Goal: Task Accomplishment & Management: Complete application form

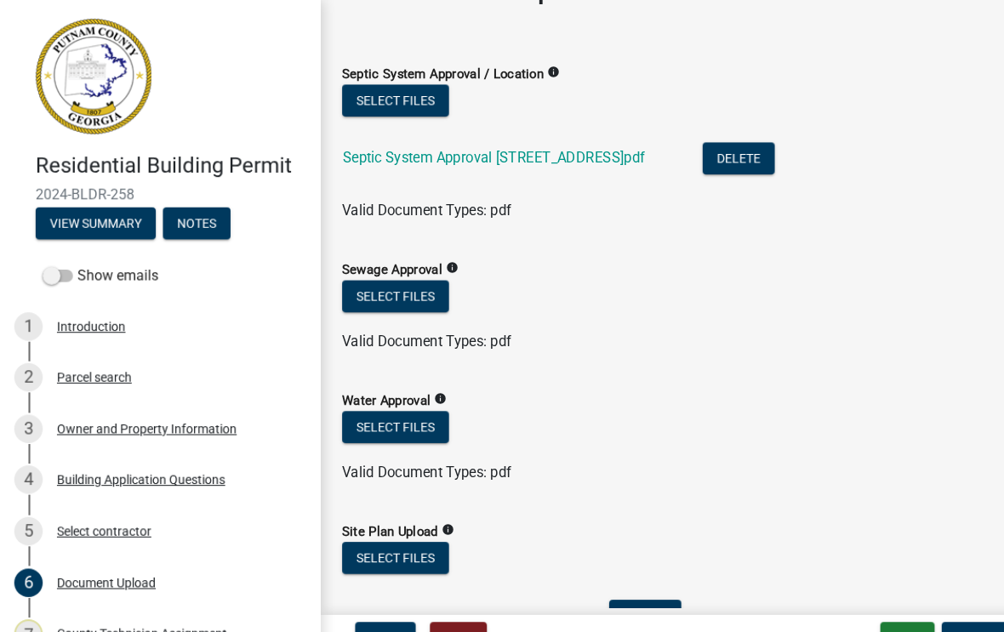
scroll to position [53, 0]
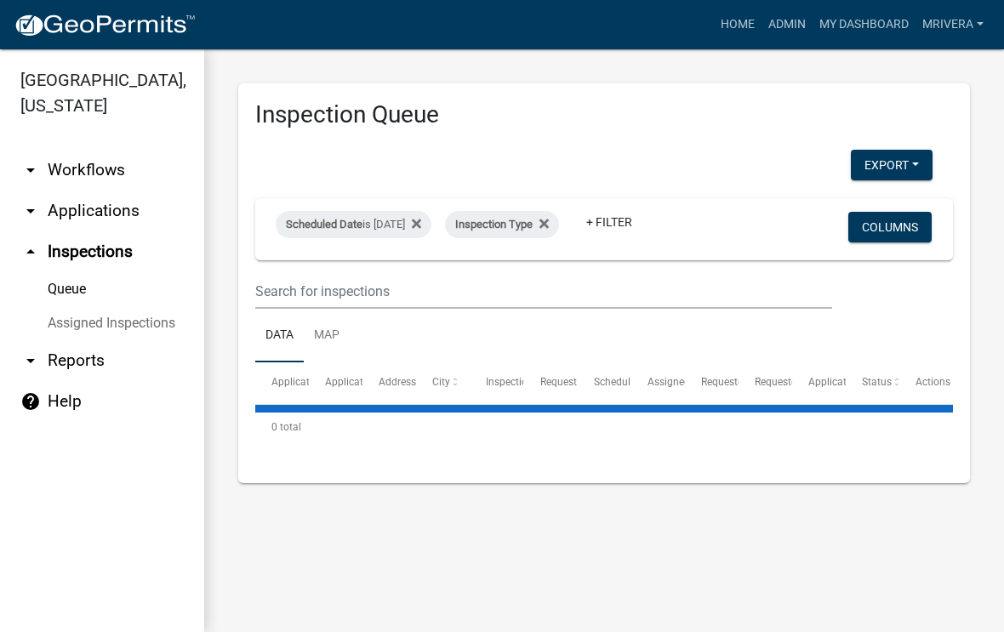
select select "1: 25"
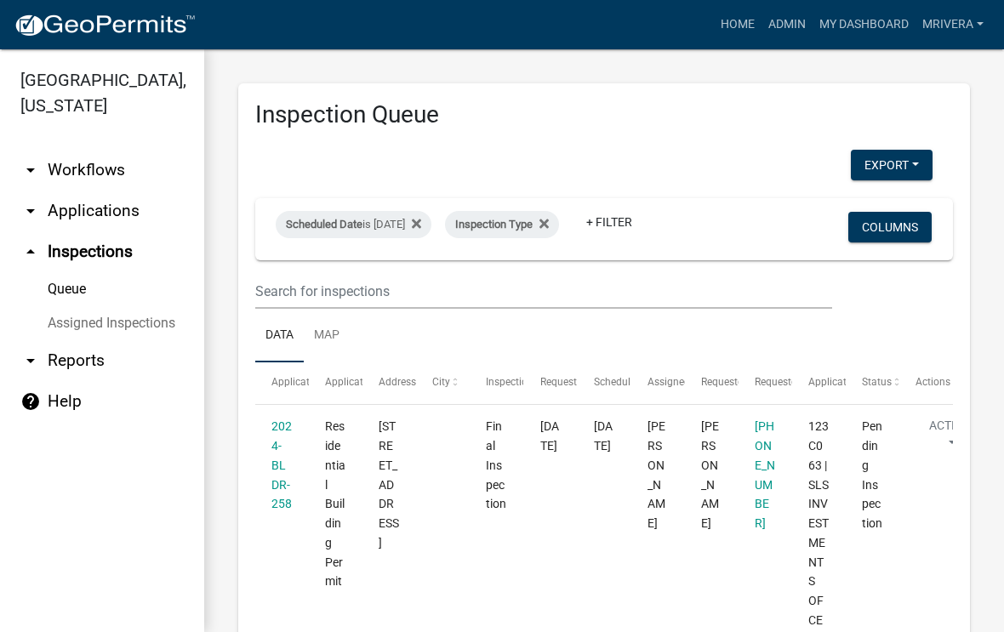
click at [283, 465] on link "2024-BLDR-258" at bounding box center [282, 465] width 20 height 91
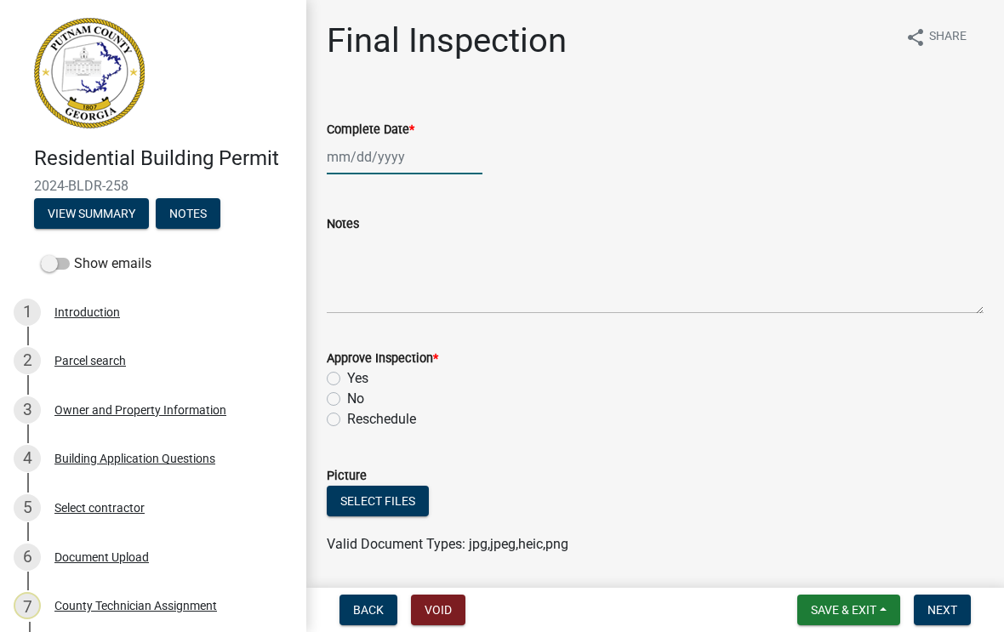
click at [379, 157] on div at bounding box center [405, 157] width 156 height 35
select select "8"
select select "2025"
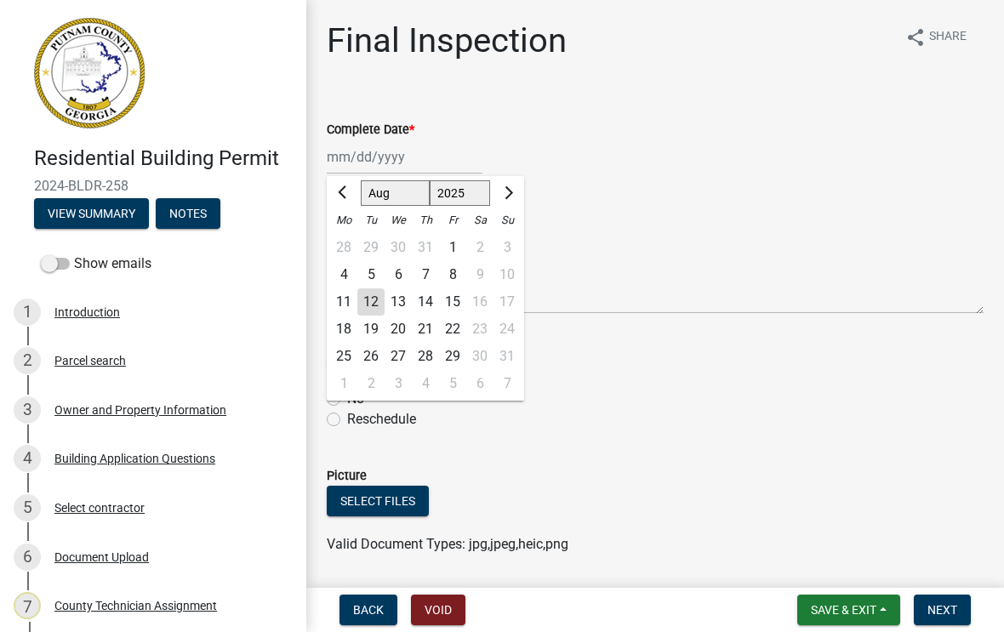
click at [372, 305] on div "12" at bounding box center [371, 302] width 27 height 27
type input "[DATE]"
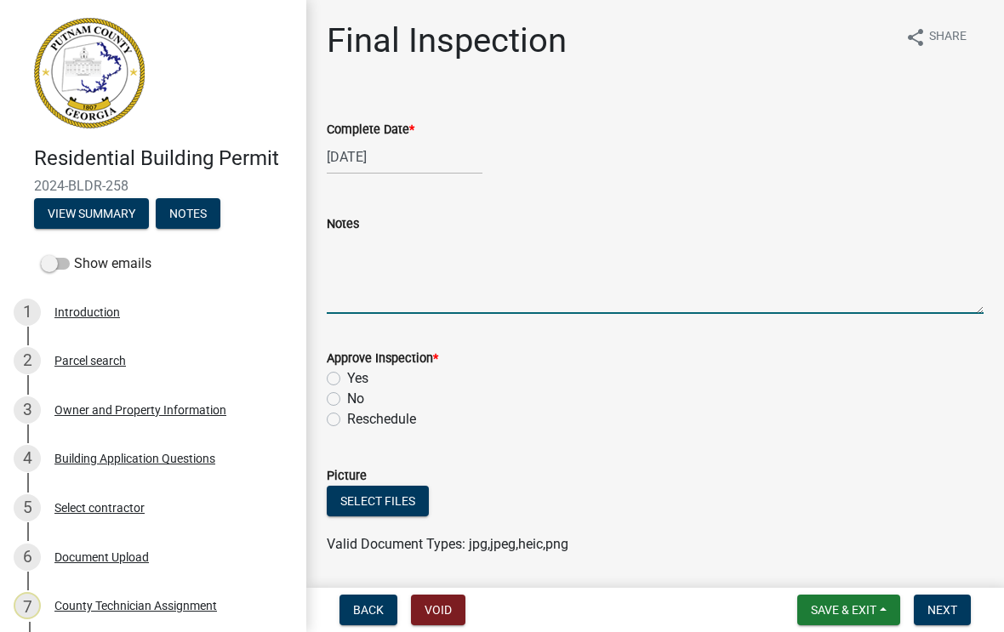
click at [358, 250] on textarea "Notes" at bounding box center [655, 274] width 657 height 80
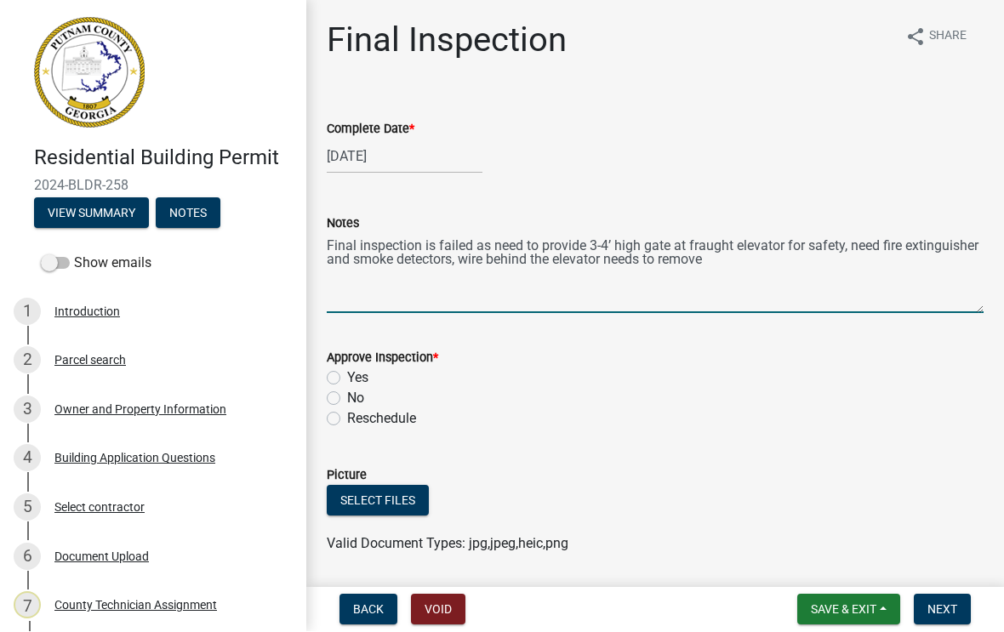
click at [466, 109] on div "Complete Date * [DATE]" at bounding box center [655, 134] width 657 height 79
click at [464, 265] on textarea "Final inspection is failed as need to provide 3-4’ high gate at fraught elevato…" at bounding box center [655, 274] width 657 height 80
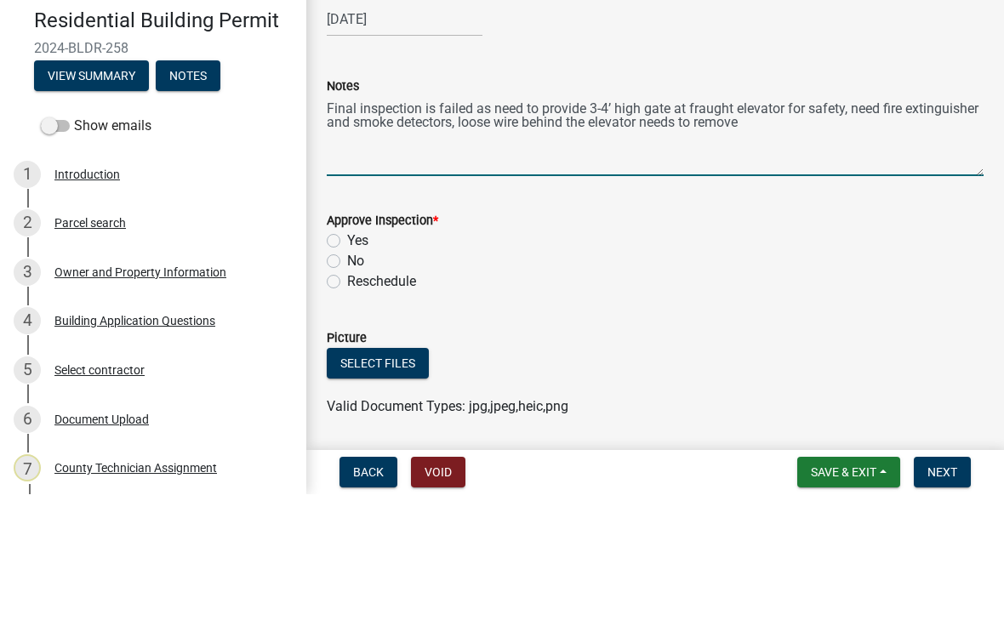
click at [766, 234] on textarea "Final inspection is failed as need to provide 3-4’ high gate at fraught elevato…" at bounding box center [655, 274] width 657 height 80
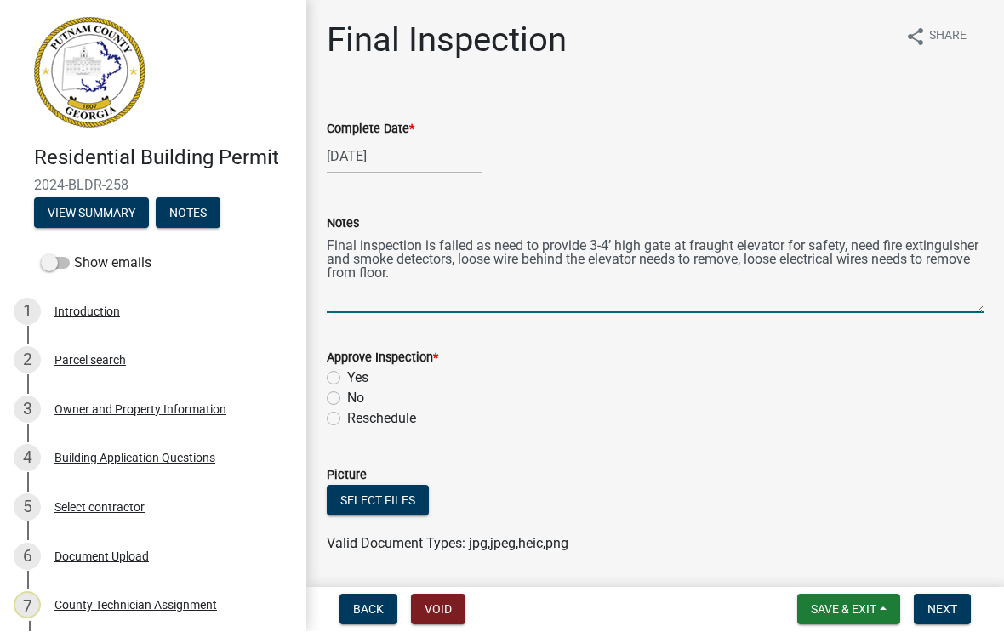
type textarea "Final inspection is failed as need to provide 3-4’ high gate at fraught elevato…"
click at [347, 382] on label "Yes" at bounding box center [357, 379] width 21 height 20
click at [347, 380] on input "Yes" at bounding box center [352, 374] width 11 height 11
radio input "true"
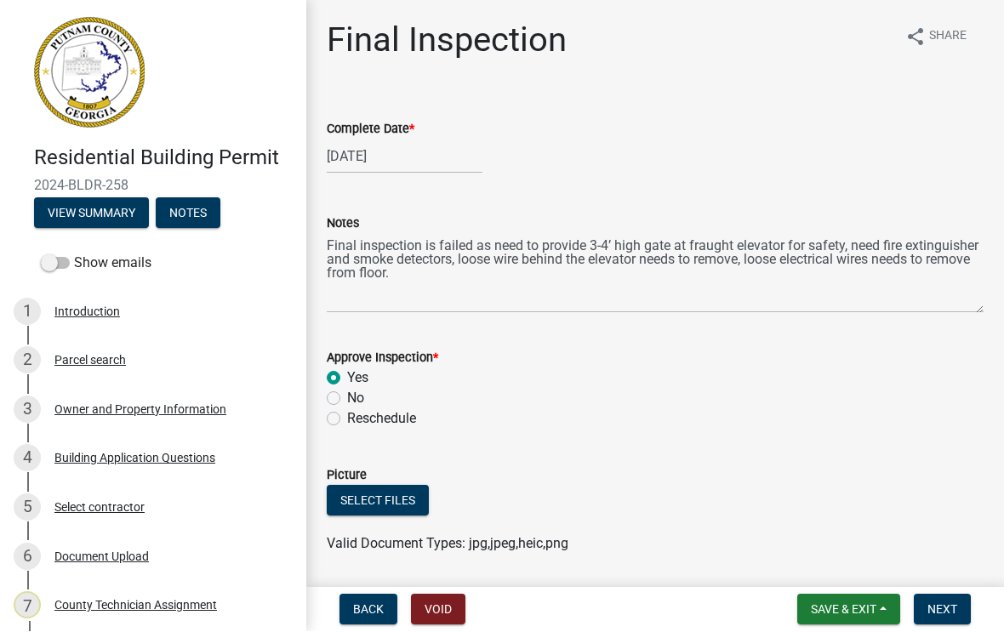
click at [347, 403] on label "No" at bounding box center [355, 399] width 17 height 20
click at [347, 400] on input "No" at bounding box center [352, 394] width 11 height 11
radio input "true"
click at [938, 609] on span "Next" at bounding box center [943, 611] width 30 height 14
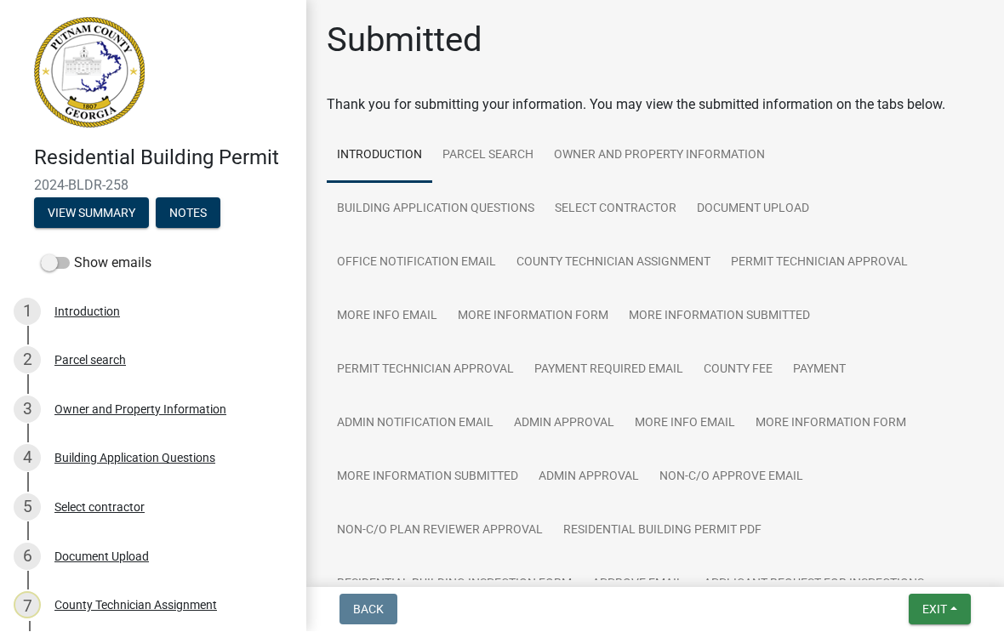
click at [941, 612] on span "Exit" at bounding box center [935, 611] width 25 height 14
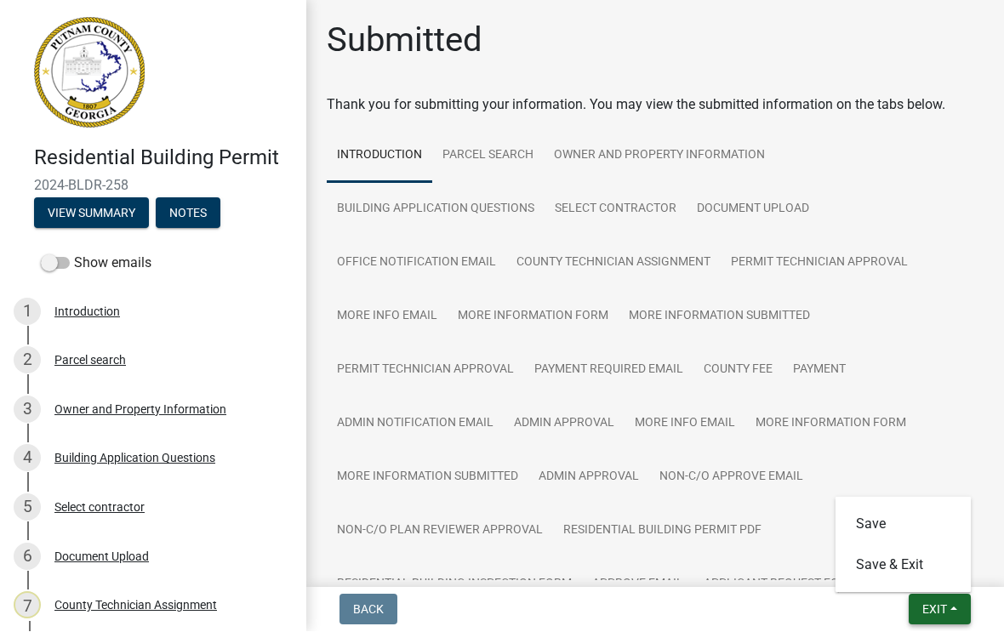
click at [883, 570] on button "Save & Exit" at bounding box center [904, 566] width 136 height 41
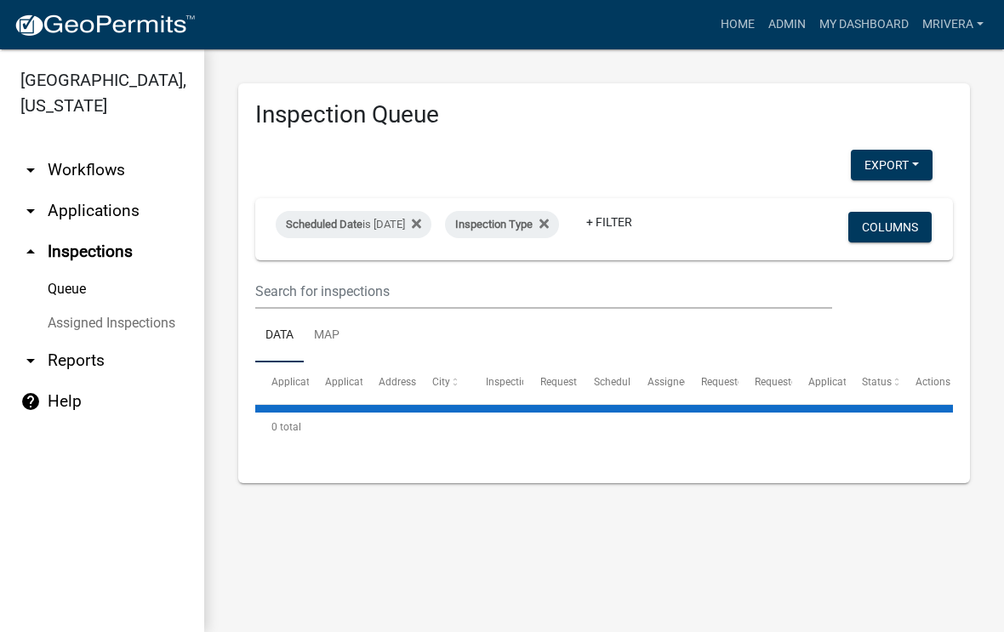
select select "1: 25"
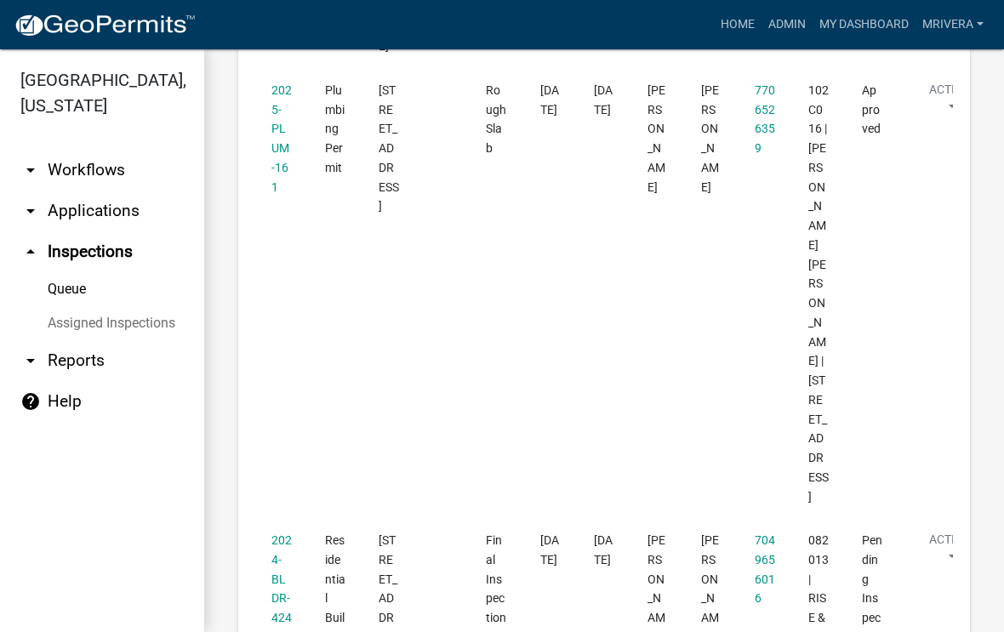
scroll to position [1164, 0]
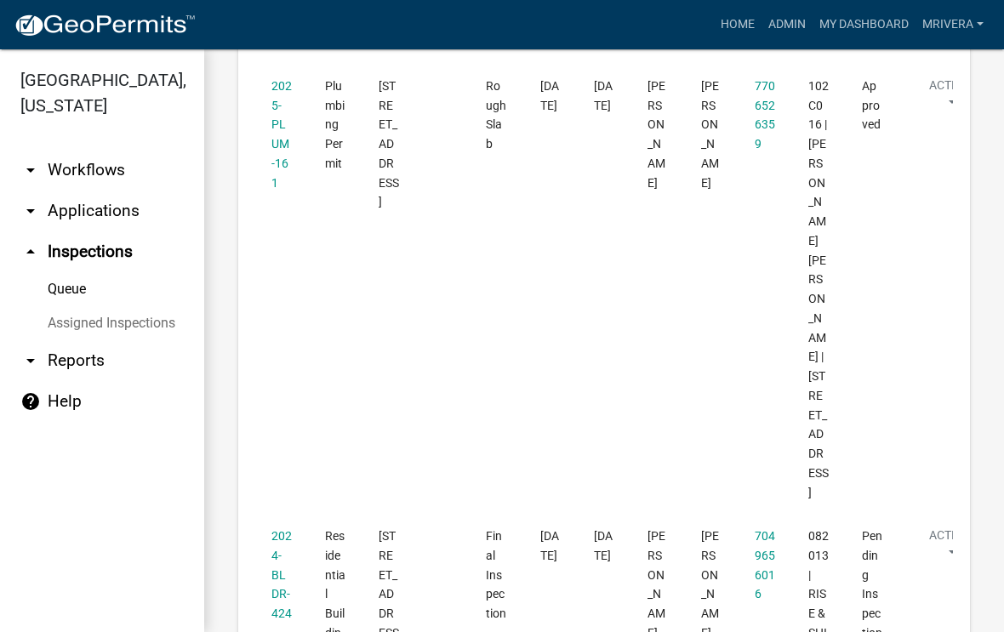
click at [277, 529] on link "2024-BLDR-424" at bounding box center [282, 574] width 20 height 91
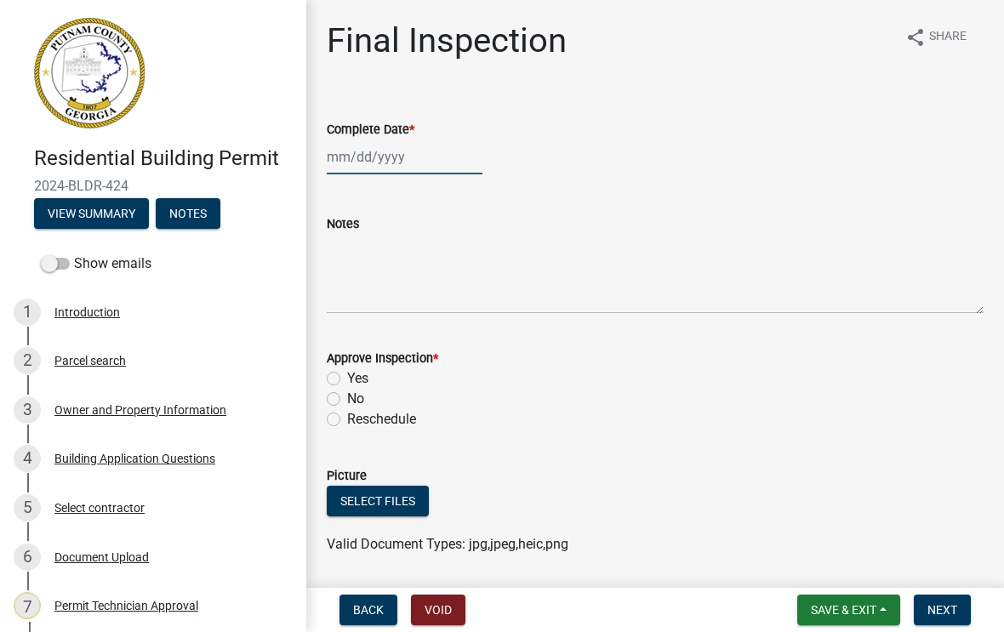
click at [376, 156] on div at bounding box center [405, 157] width 156 height 35
select select "8"
select select "2025"
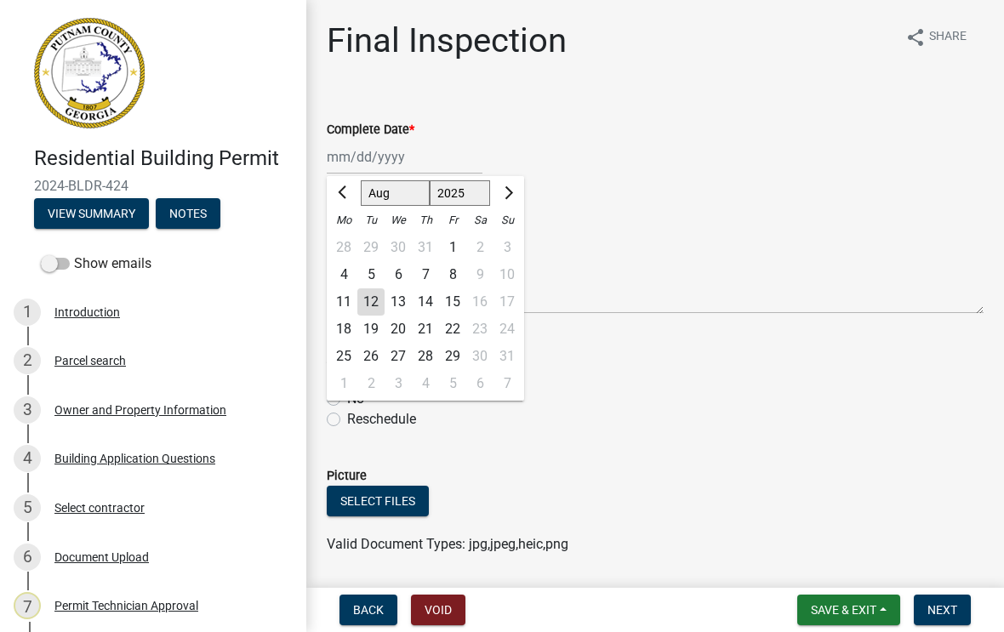
click at [365, 302] on div "12" at bounding box center [371, 302] width 27 height 27
type input "[DATE]"
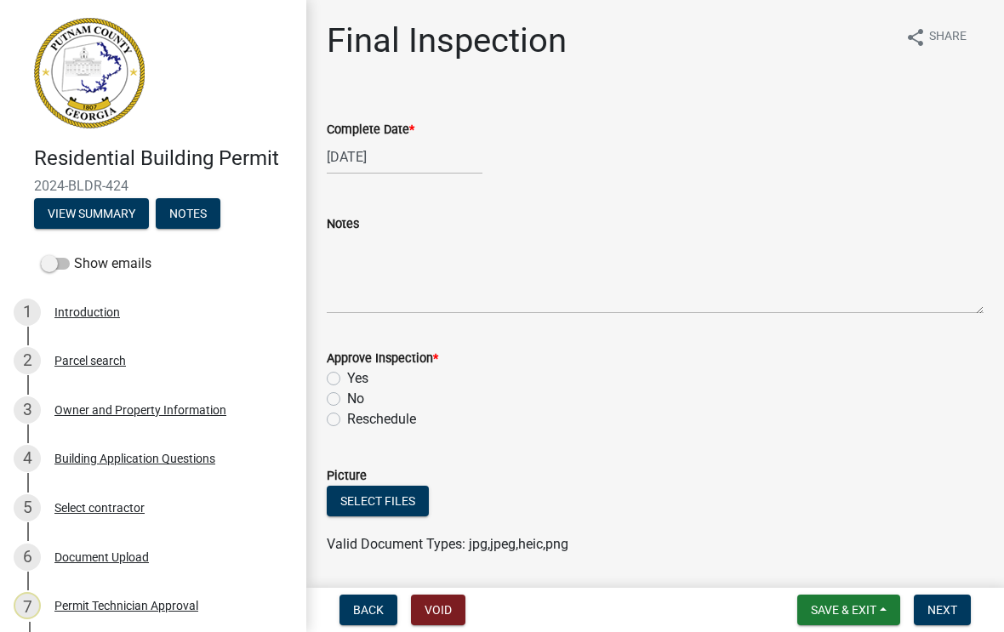
click at [347, 404] on label "No" at bounding box center [355, 399] width 17 height 20
click at [347, 400] on input "No" at bounding box center [352, 394] width 11 height 11
radio input "true"
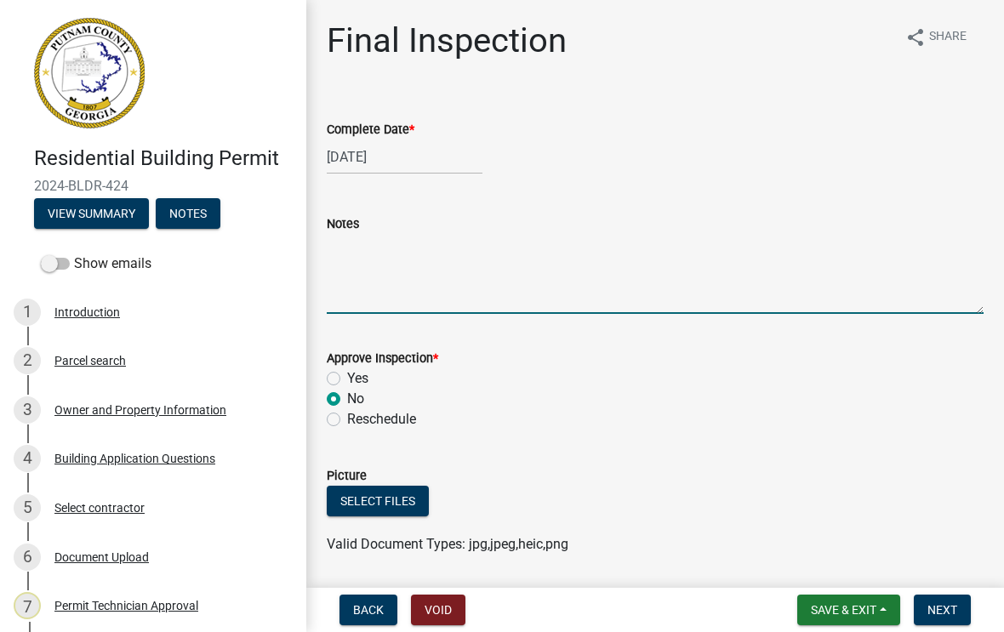
click at [356, 257] on textarea "Notes" at bounding box center [655, 274] width 657 height 80
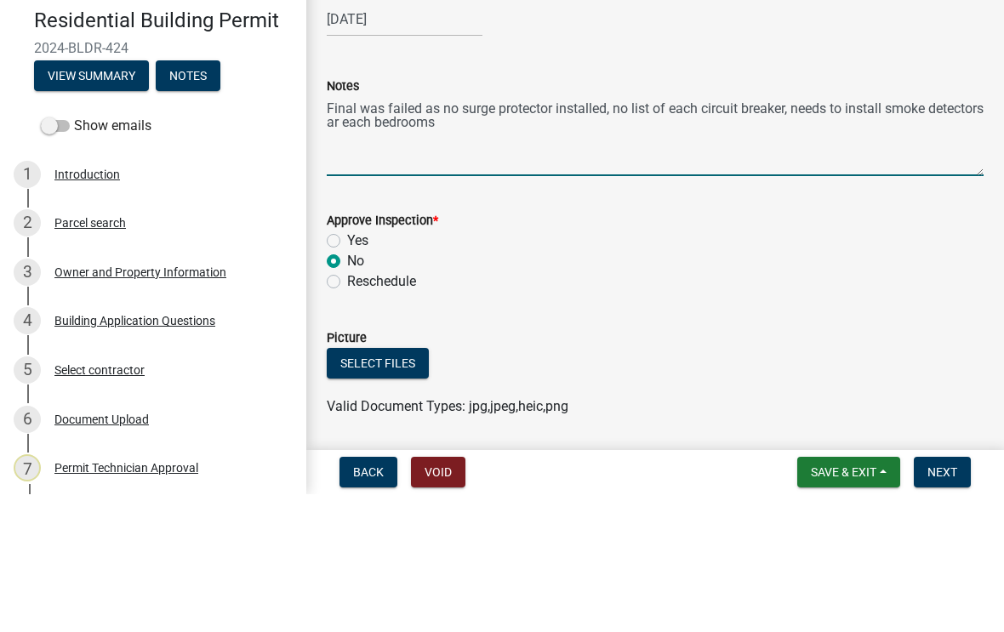
type textarea "Final was failed as no surge protector installed, no list of each circuit break…"
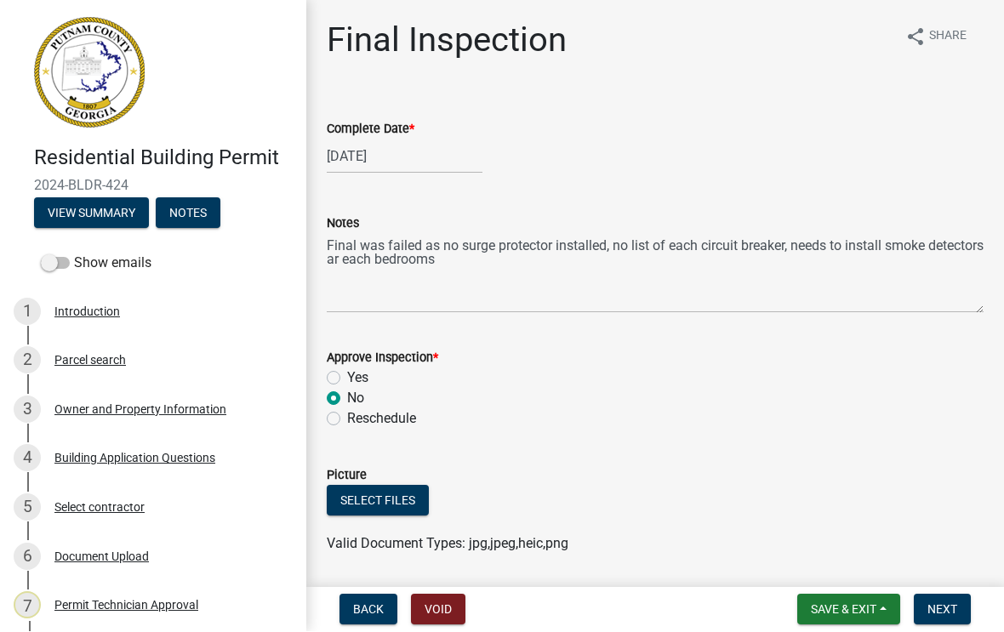
click at [953, 604] on span "Next" at bounding box center [943, 611] width 30 height 14
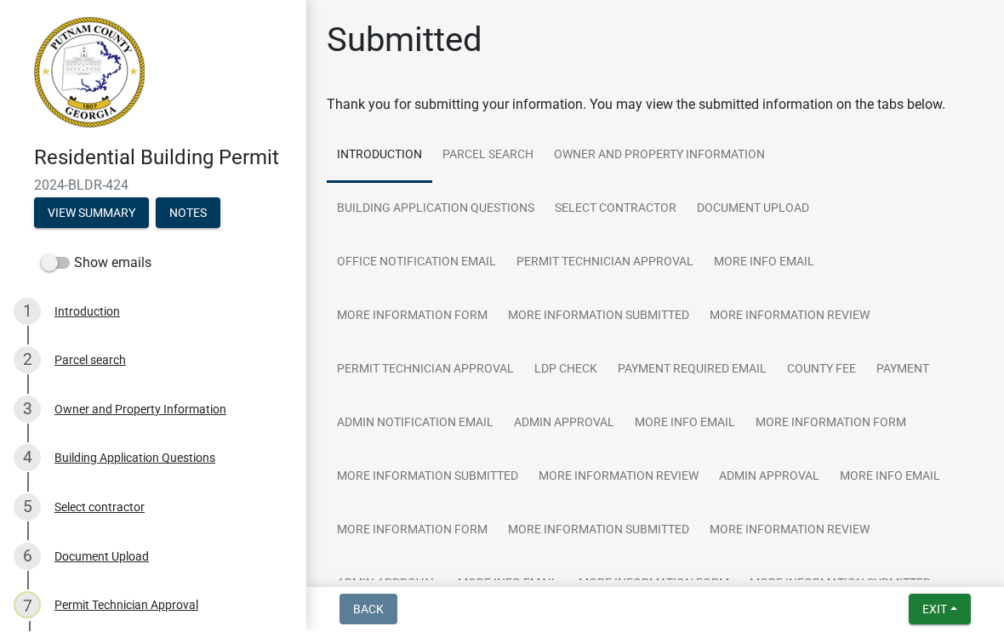
click at [937, 606] on span "Exit" at bounding box center [935, 611] width 25 height 14
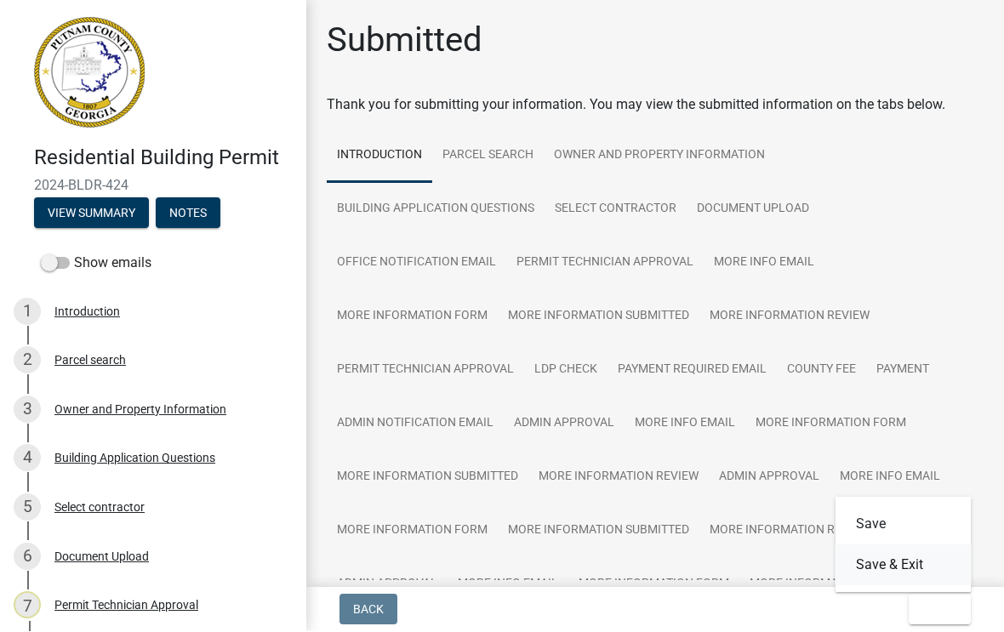
click at [889, 563] on button "Save & Exit" at bounding box center [904, 566] width 136 height 41
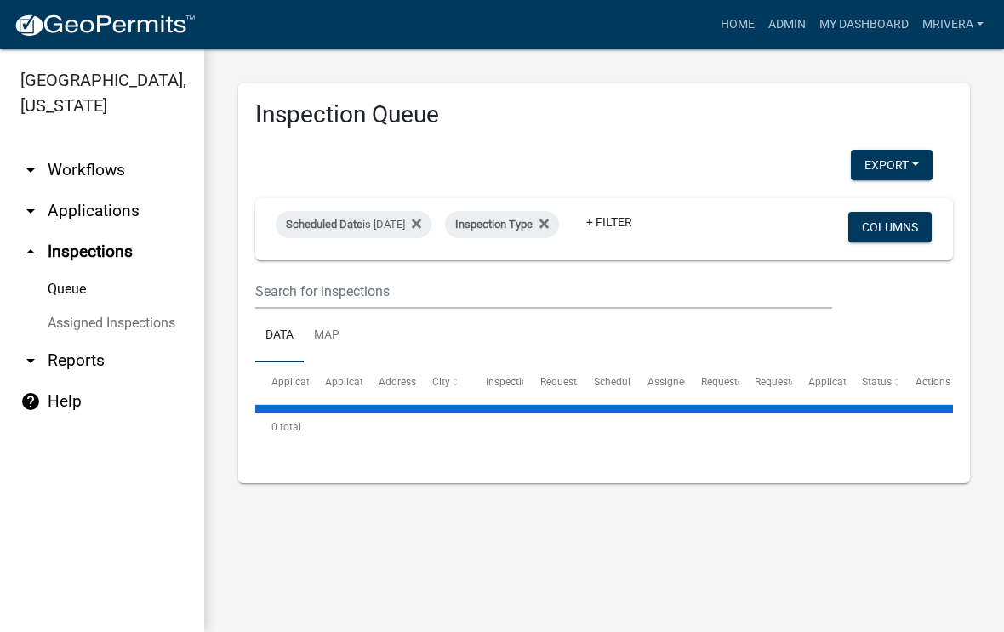
select select "1: 25"
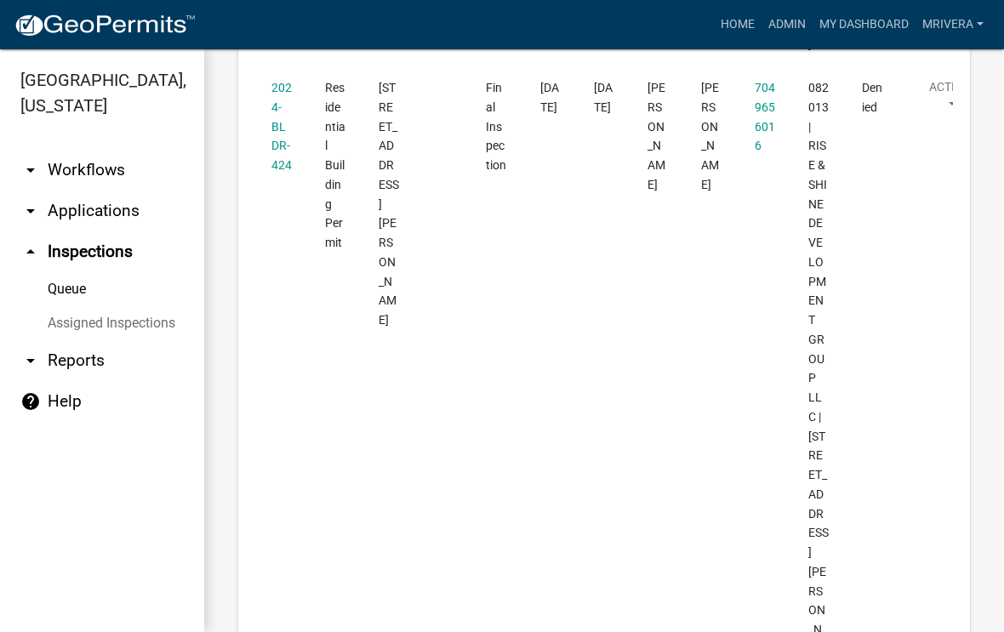
scroll to position [1628, 0]
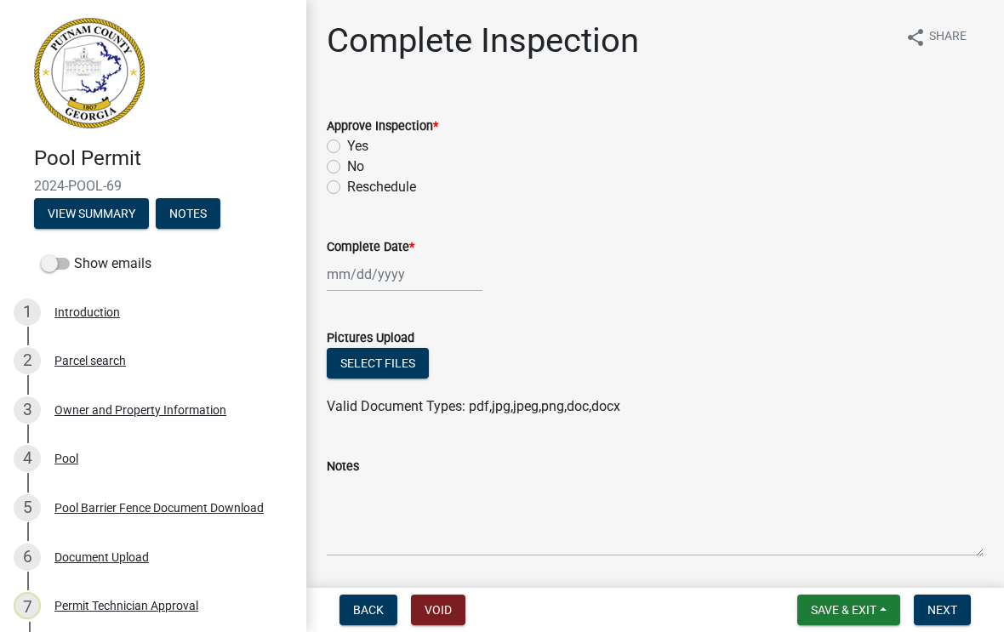
click at [347, 172] on label "No" at bounding box center [355, 167] width 17 height 20
click at [347, 168] on input "No" at bounding box center [352, 162] width 11 height 11
radio input "true"
click at [386, 283] on div at bounding box center [405, 274] width 156 height 35
select select "8"
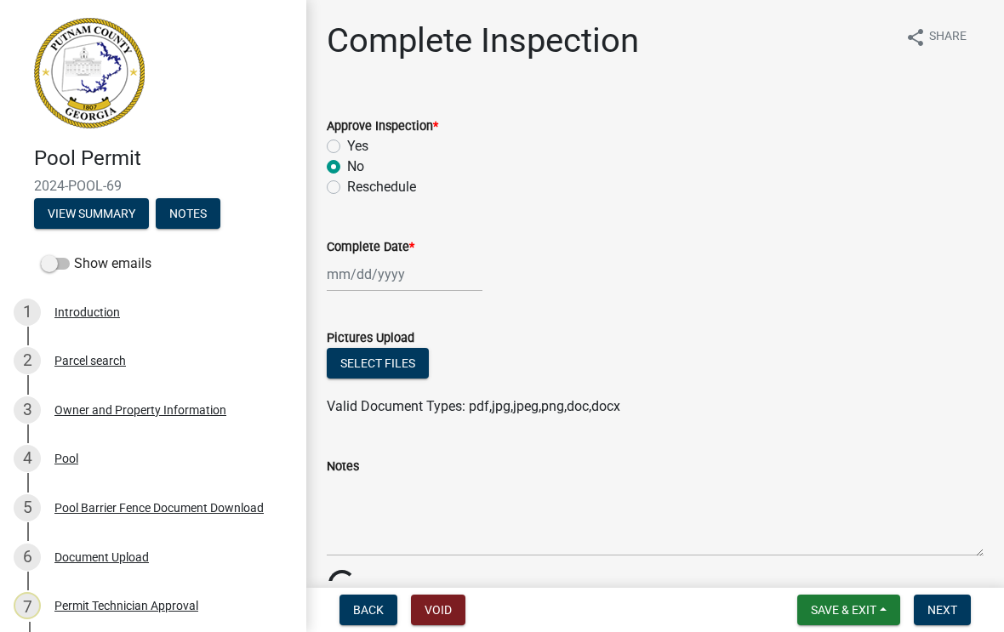
select select "2025"
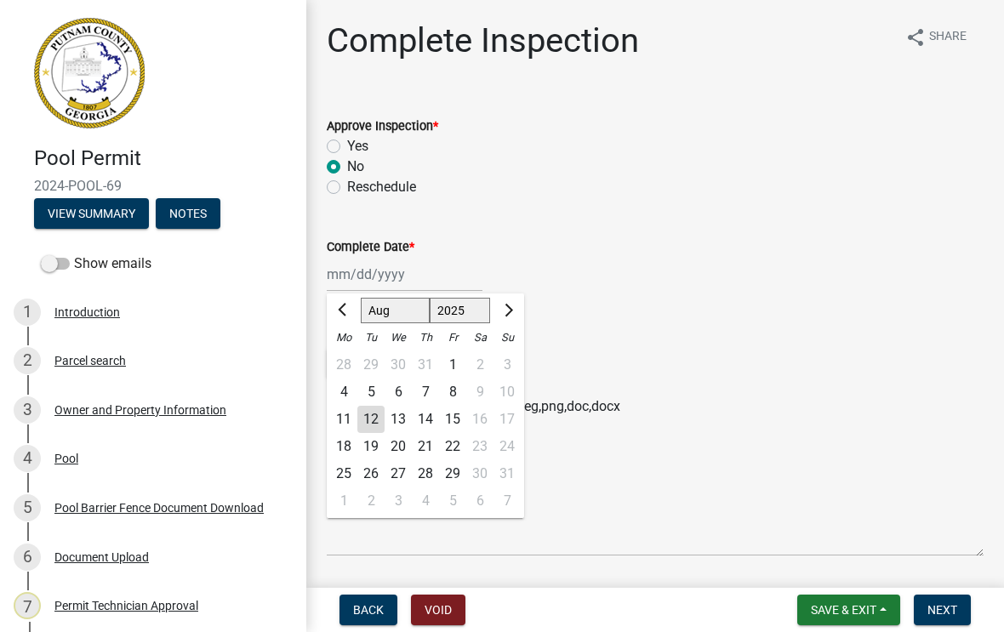
click at [369, 416] on div "12" at bounding box center [371, 419] width 27 height 27
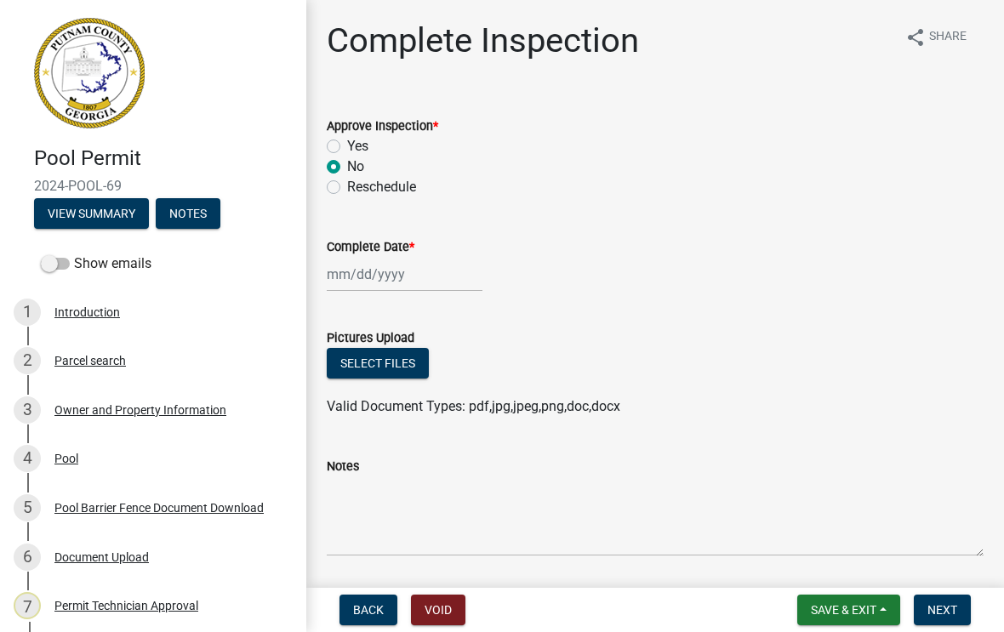
type input "[DATE]"
click at [379, 484] on textarea "Notes" at bounding box center [655, 517] width 657 height 80
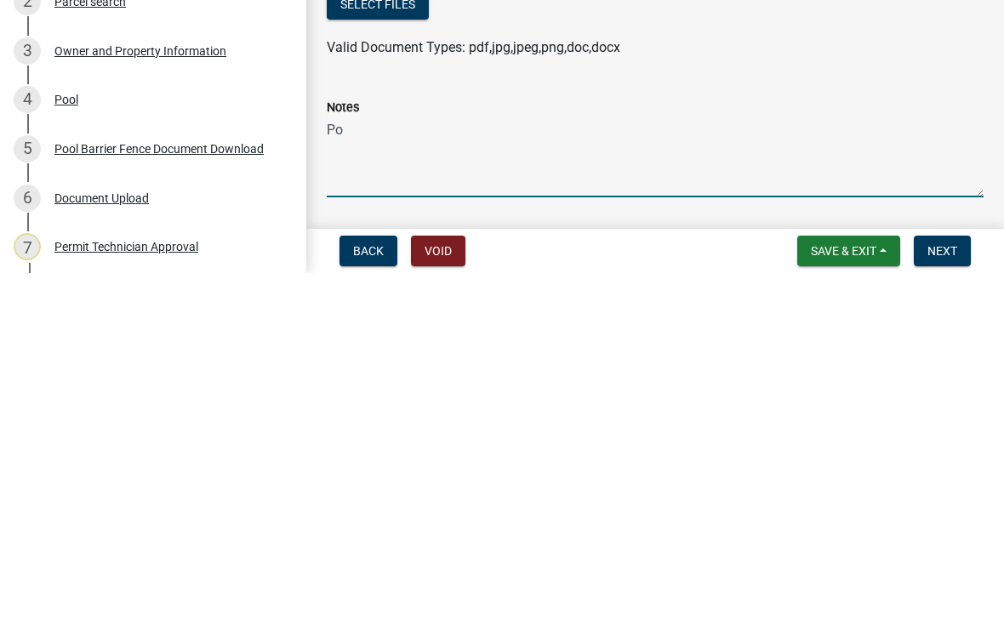
type textarea "P"
click at [357, 477] on textarea "Final for the pool is failed" at bounding box center [655, 517] width 657 height 80
click at [575, 477] on textarea "Final inspection for the pool is failed" at bounding box center [655, 517] width 657 height 80
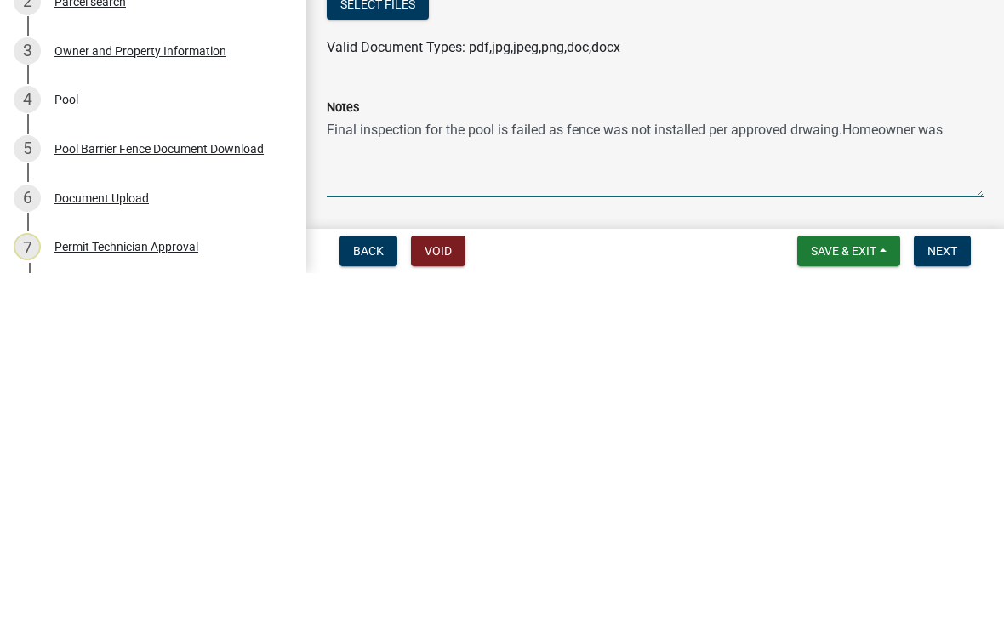
click at [841, 477] on textarea "Final inspection for the pool is failed as fence was not installed per approved…" at bounding box center [655, 517] width 657 height 80
click at [738, 432] on wm-data-entity-input "Notes Final inspection for the pool is failed as fence was not installed per ap…" at bounding box center [655, 501] width 657 height 138
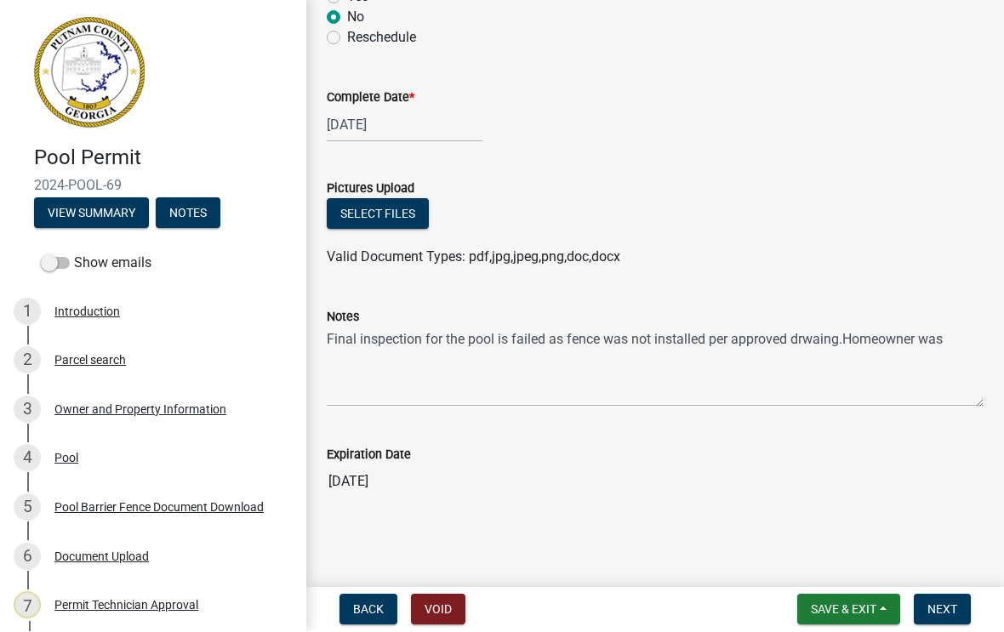
scroll to position [149, 0]
click at [840, 340] on textarea "Final inspection for the pool is failed as fence was not installed per approved…" at bounding box center [655, 368] width 657 height 80
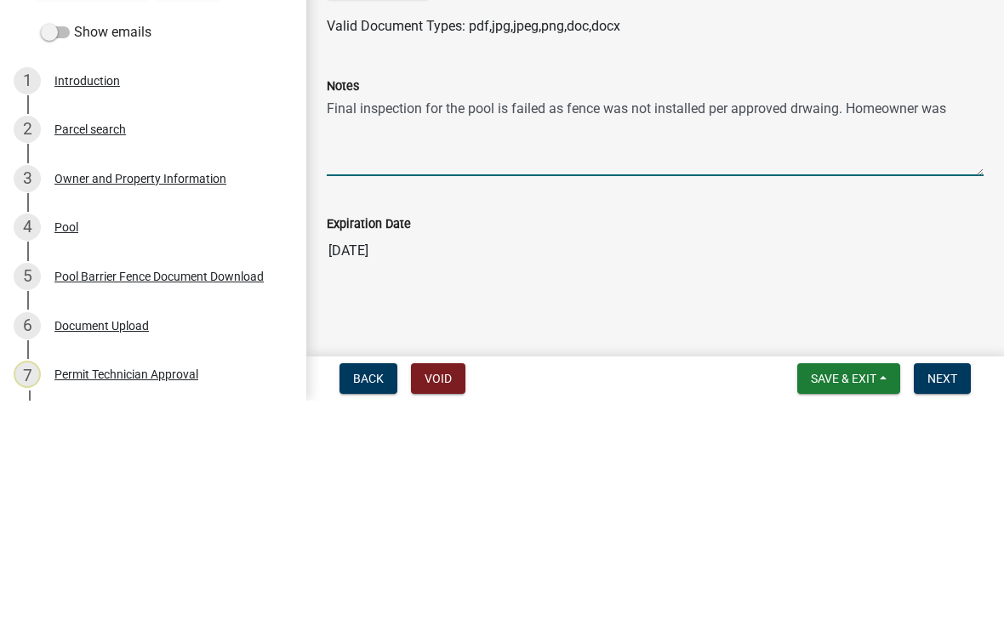
click at [810, 328] on textarea "Final inspection for the pool is failed as fence was not installed per approved…" at bounding box center [655, 368] width 657 height 80
click at [958, 328] on textarea "Final inspection for the pool is failed as fence was not installed per approved…" at bounding box center [655, 368] width 657 height 80
click at [460, 328] on textarea "Final inspection for the pool is failed as fence was not installed per approved…" at bounding box center [655, 368] width 657 height 80
click at [466, 445] on div "Expiration Date" at bounding box center [655, 455] width 657 height 20
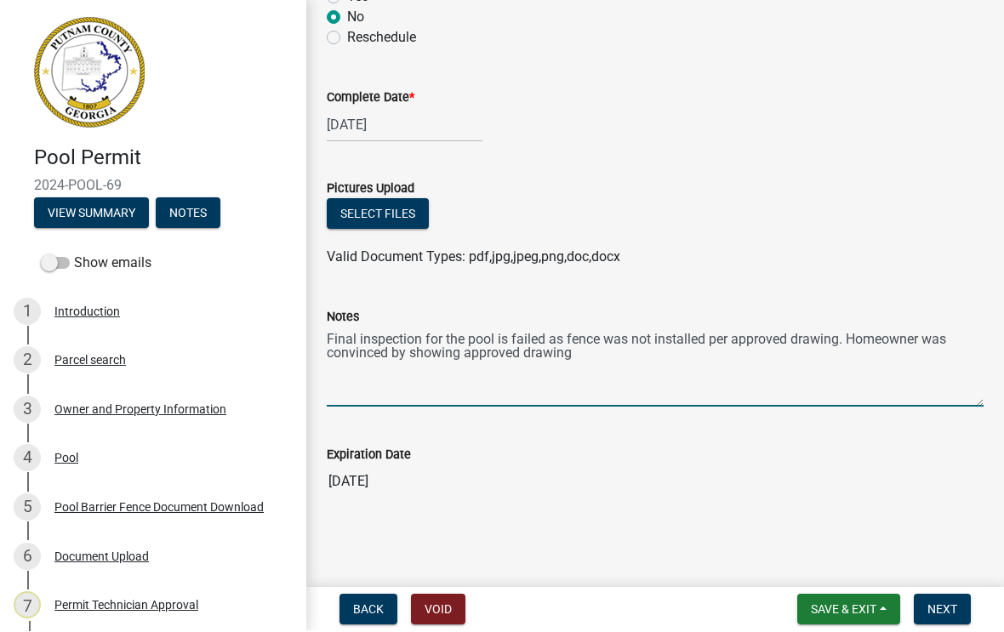
click at [452, 352] on textarea "Final inspection for the pool is failed as fence was not installed per approved…" at bounding box center [655, 368] width 657 height 80
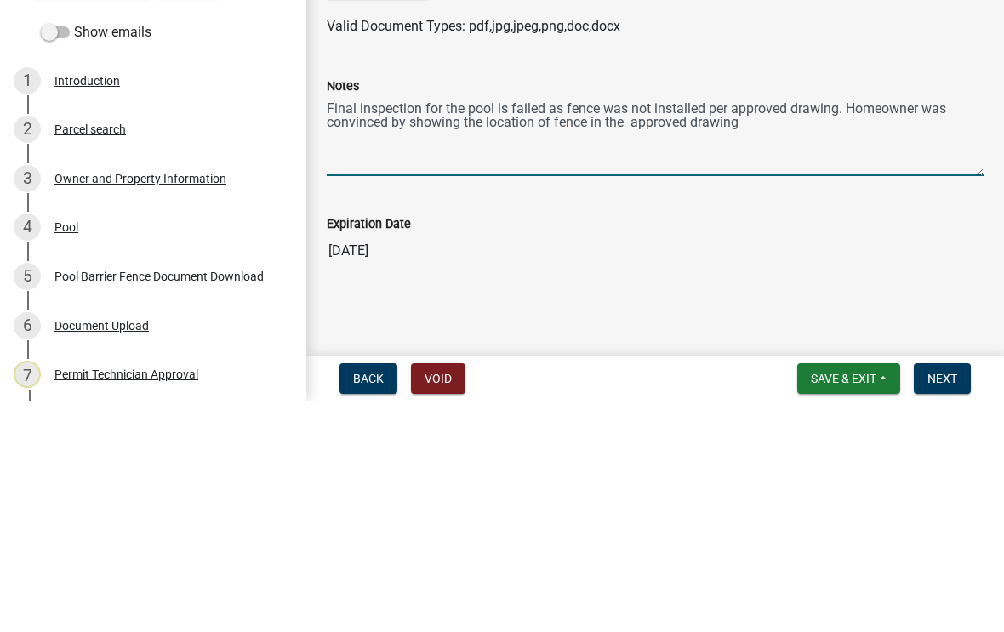
click at [760, 328] on textarea "Final inspection for the pool is failed as fence was not installed per approved…" at bounding box center [655, 368] width 657 height 80
type textarea "Final inspection for the pool is failed as fence was not installed per approved…"
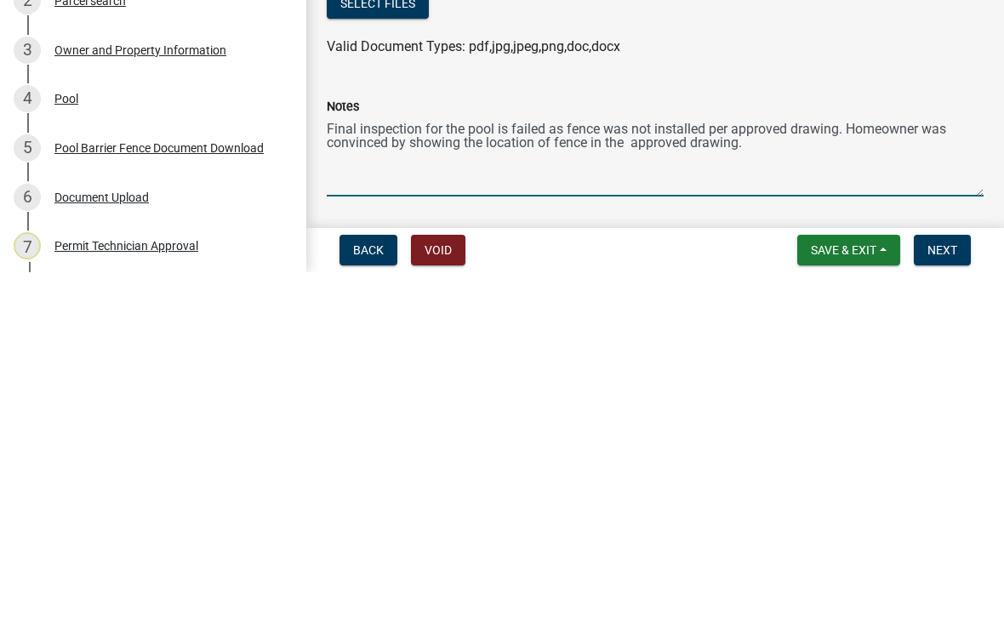
scroll to position [0, 0]
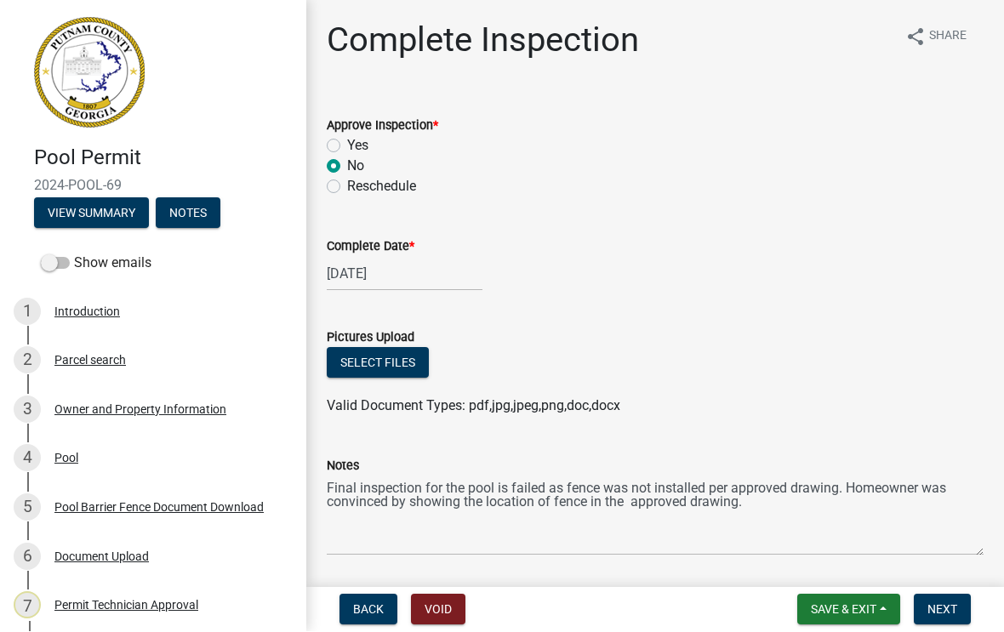
click at [949, 595] on button "Next" at bounding box center [942, 610] width 57 height 31
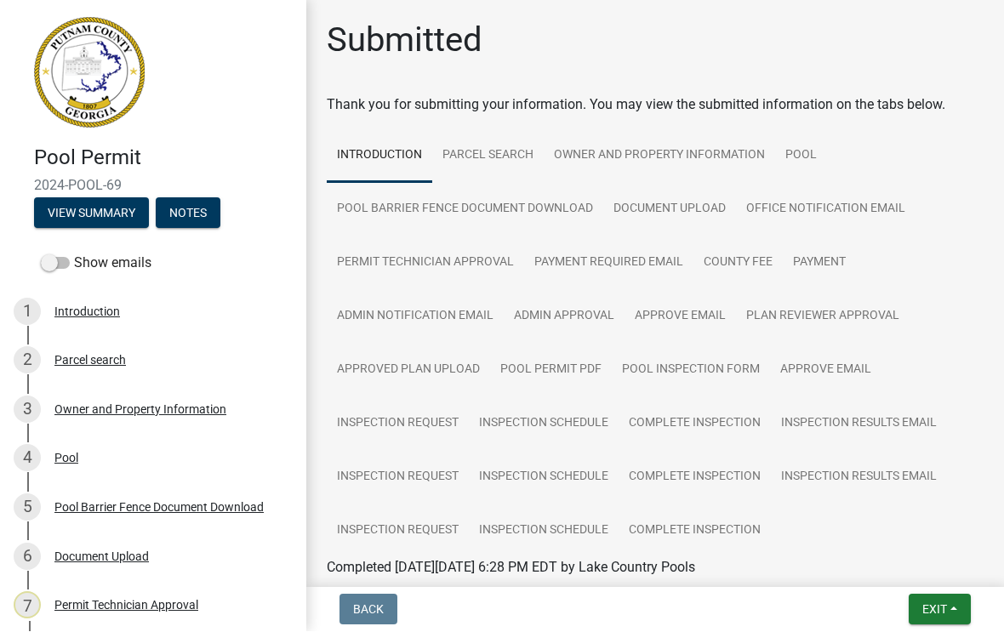
click at [941, 604] on span "Exit" at bounding box center [935, 611] width 25 height 14
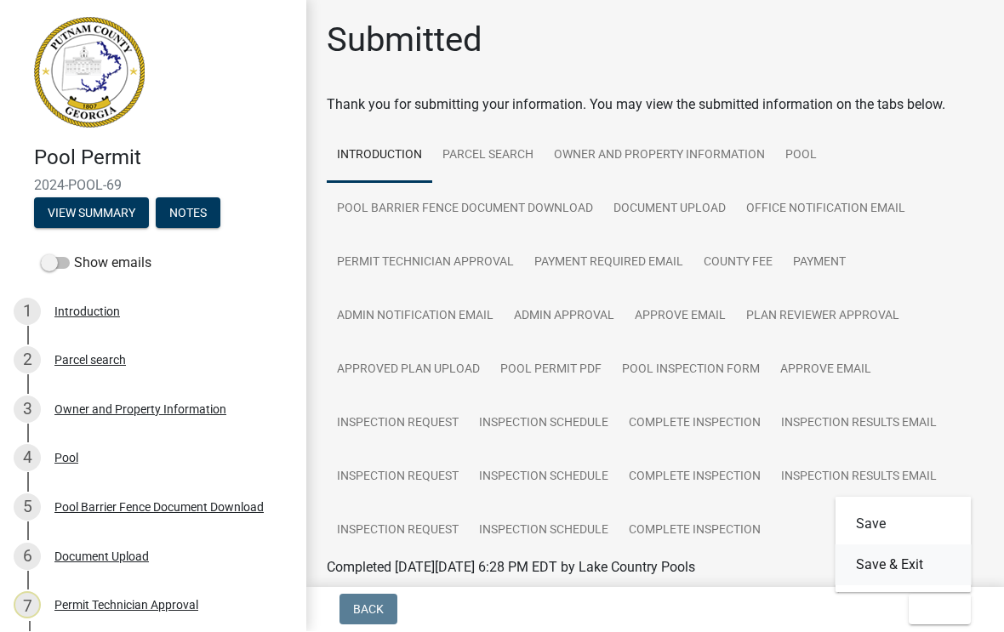
click at [900, 559] on button "Save & Exit" at bounding box center [904, 566] width 136 height 41
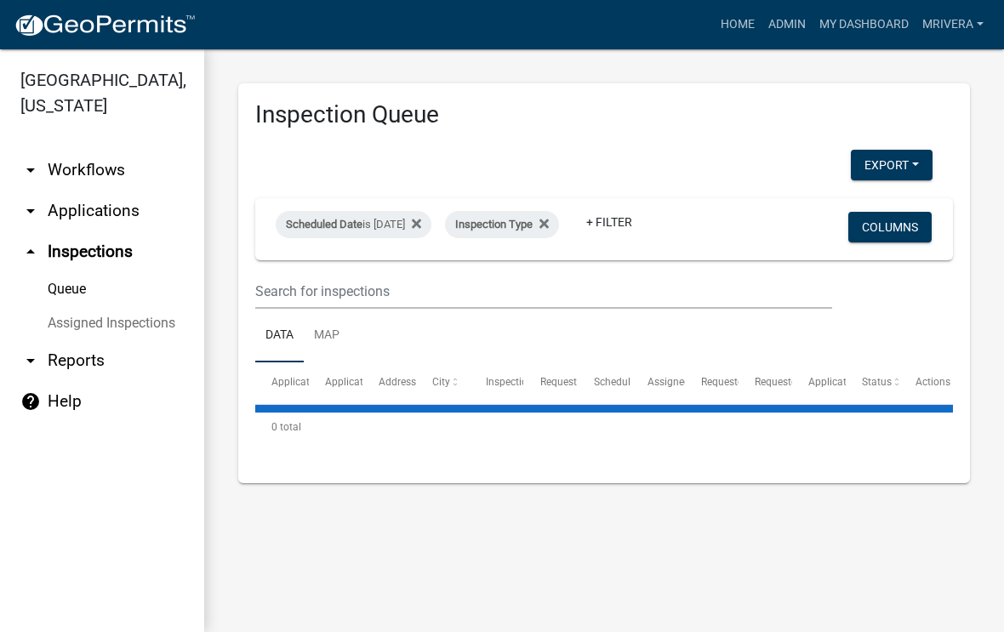
select select "1: 25"
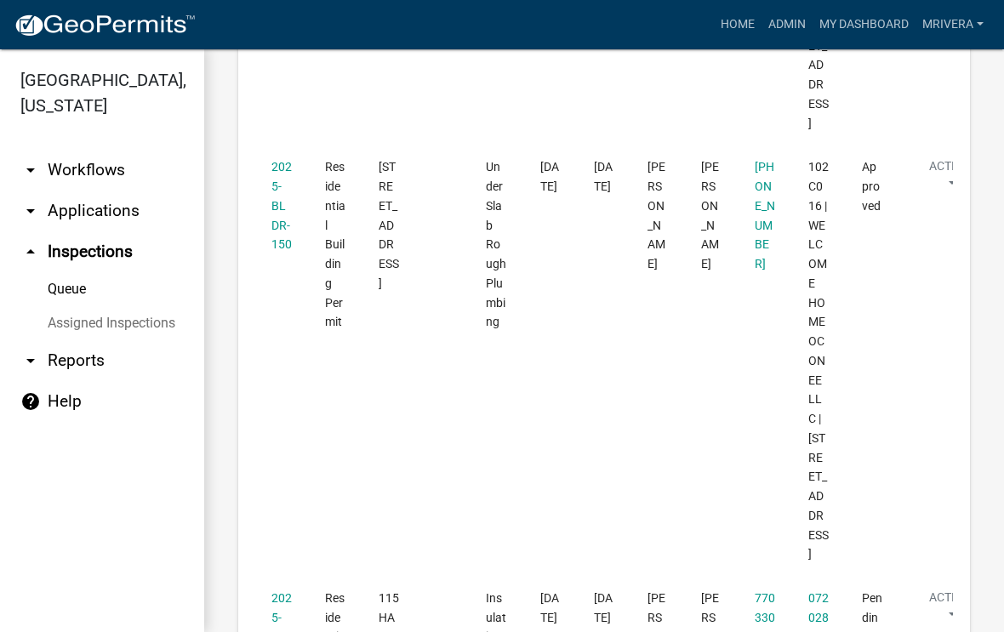
scroll to position [2788, 0]
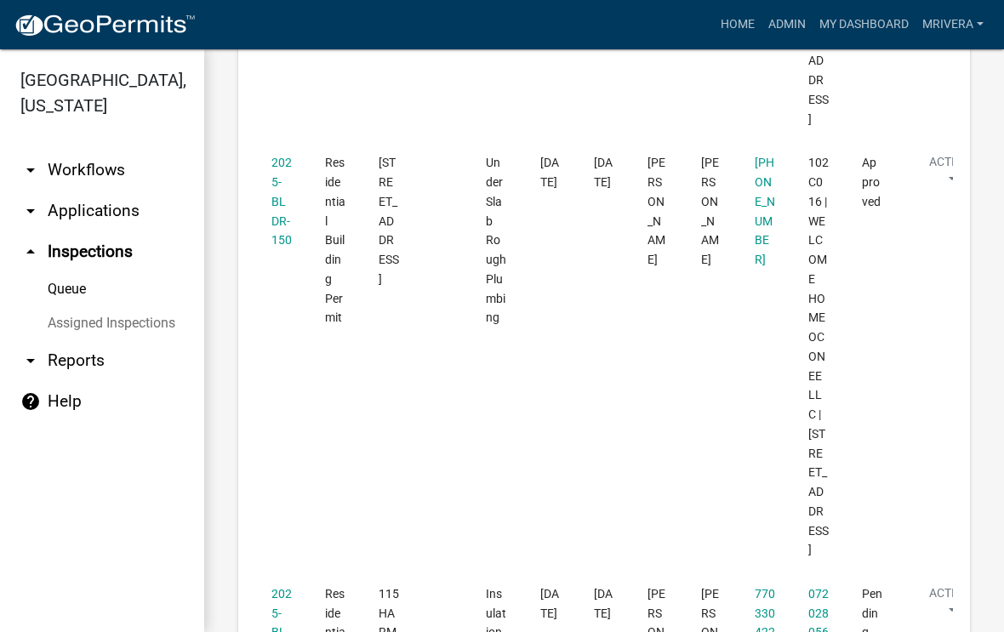
click at [284, 587] on link "2025-BLDR-105" at bounding box center [282, 632] width 20 height 91
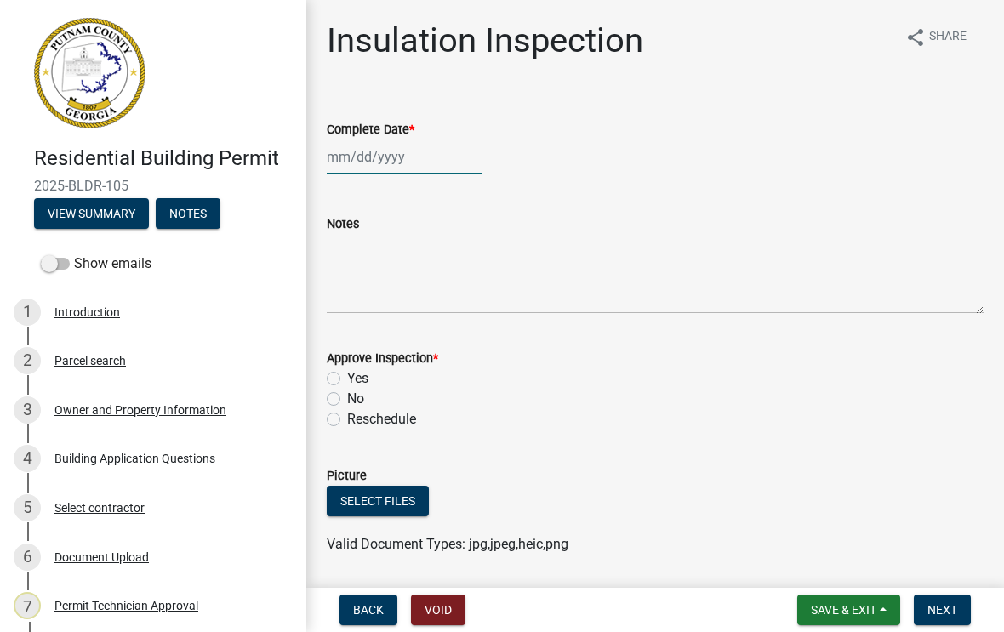
click at [396, 162] on div at bounding box center [405, 157] width 156 height 35
select select "8"
select select "2025"
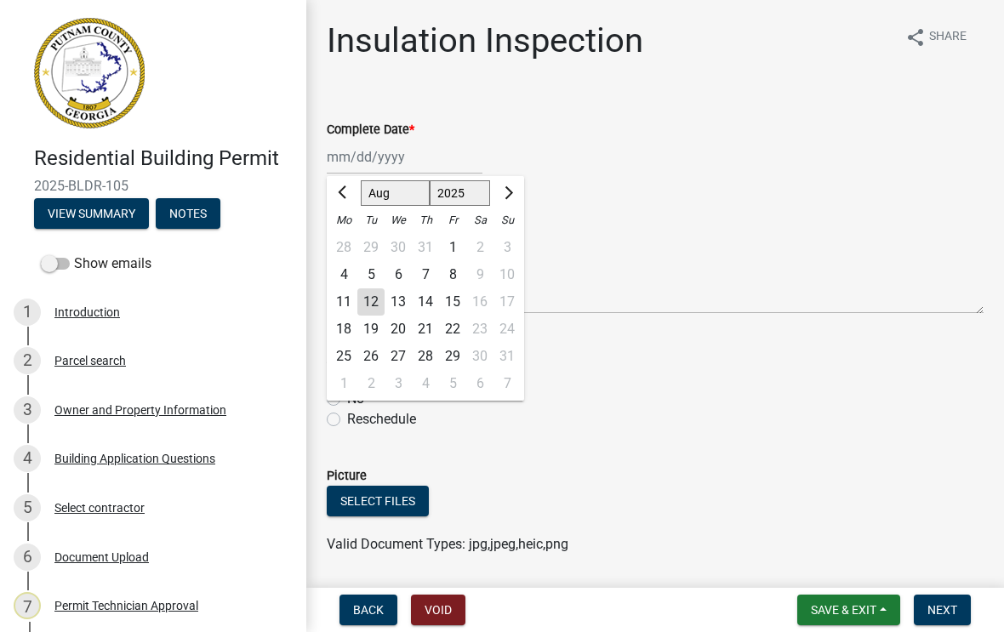
click at [376, 312] on div "12" at bounding box center [371, 302] width 27 height 27
type input "[DATE]"
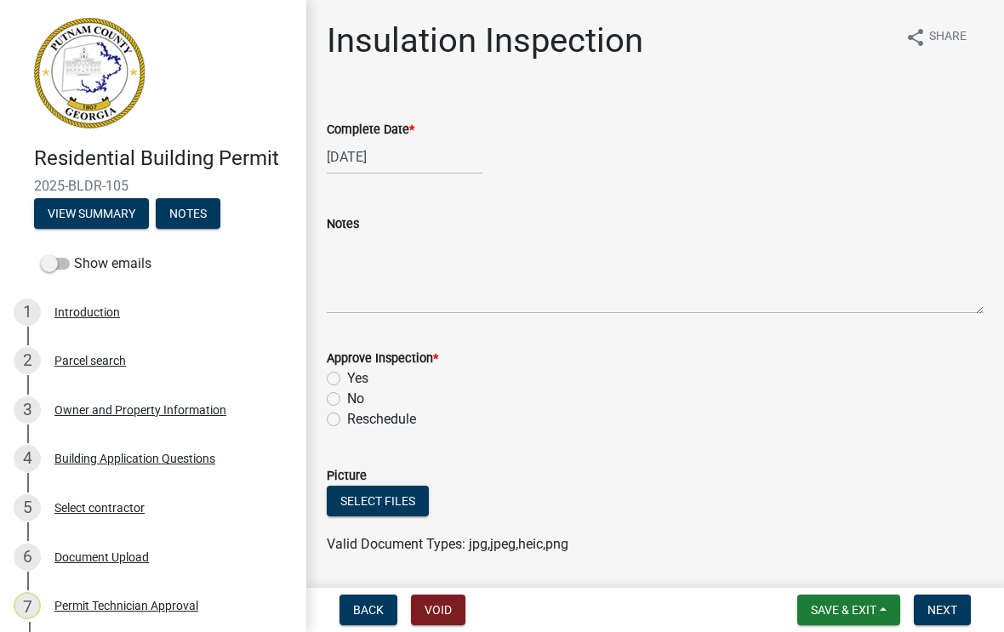
click at [348, 380] on label "Yes" at bounding box center [357, 379] width 21 height 20
click at [348, 380] on input "Yes" at bounding box center [352, 374] width 11 height 11
radio input "true"
click at [954, 619] on button "Next" at bounding box center [942, 610] width 57 height 31
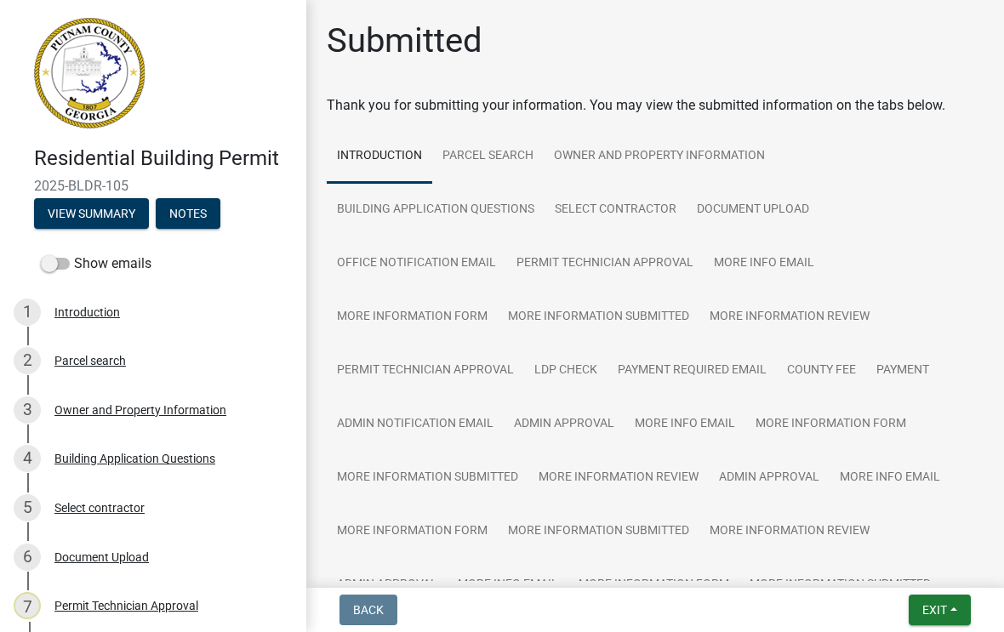
click at [927, 604] on span "Exit" at bounding box center [935, 611] width 25 height 14
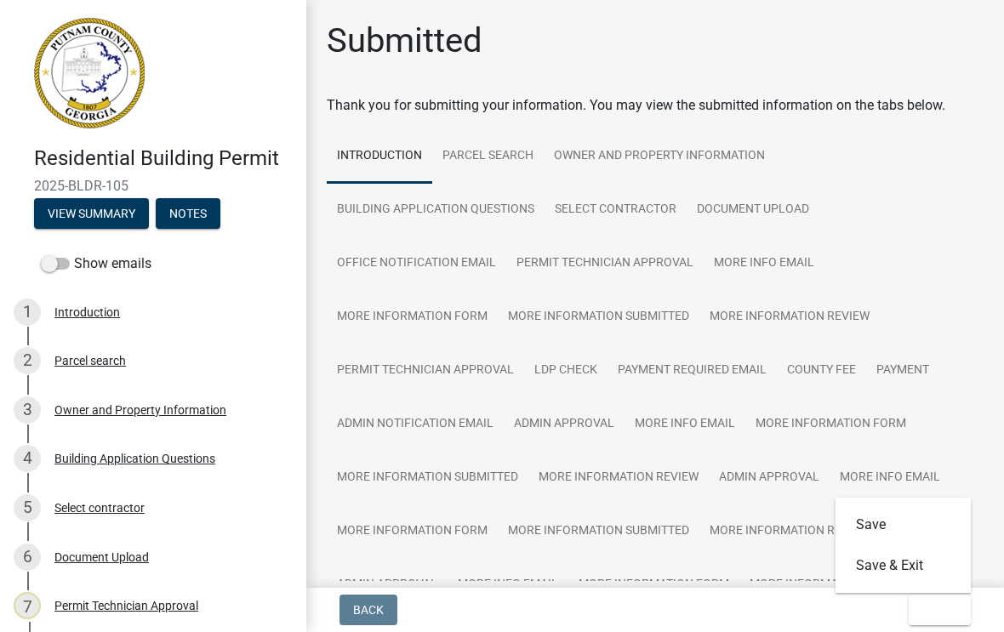
click at [910, 572] on button "Save & Exit" at bounding box center [904, 566] width 136 height 41
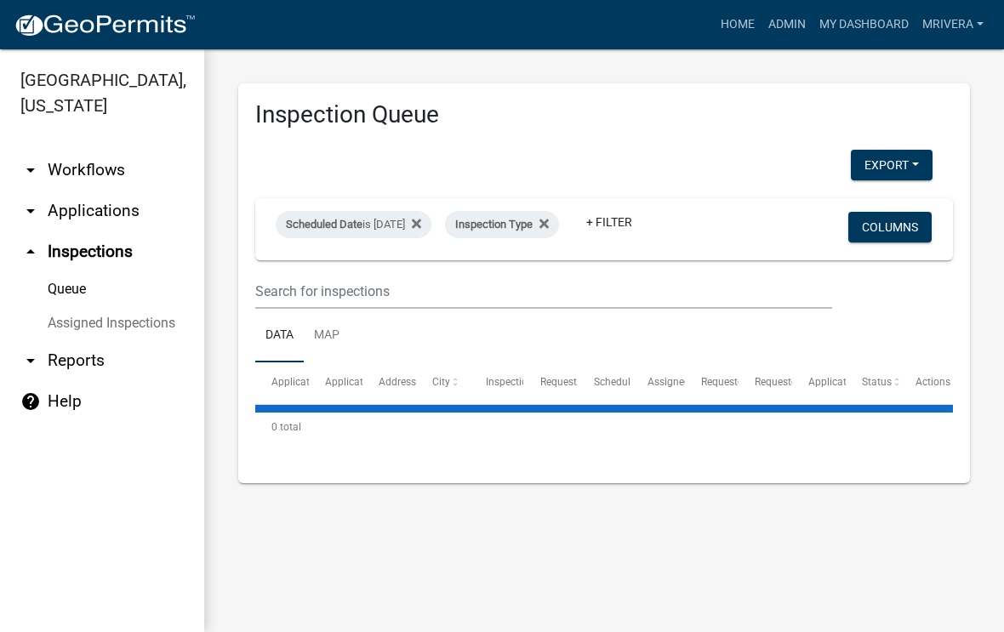
select select "1: 25"
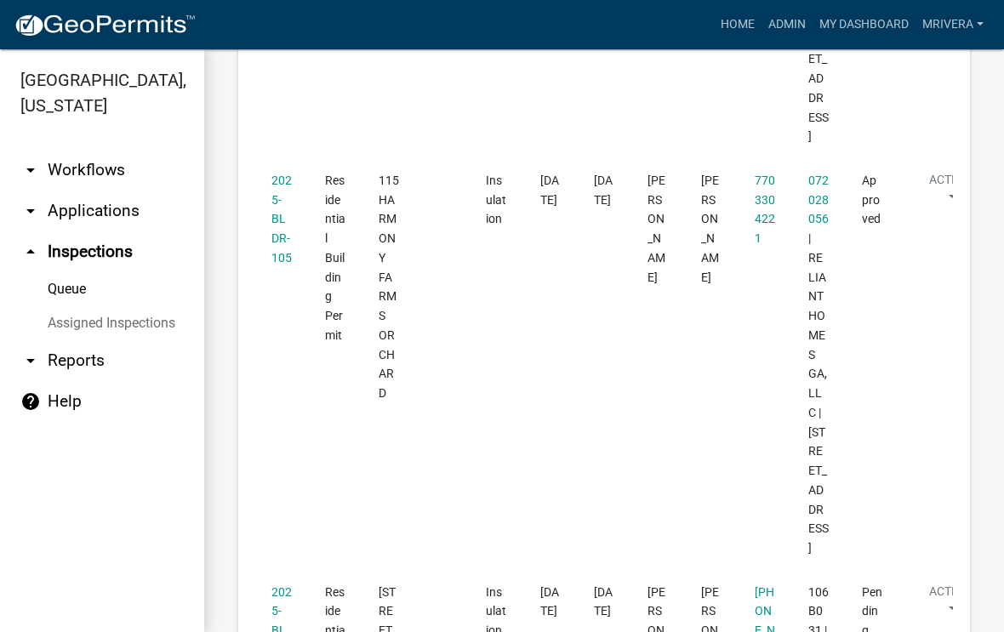
scroll to position [3205, 0]
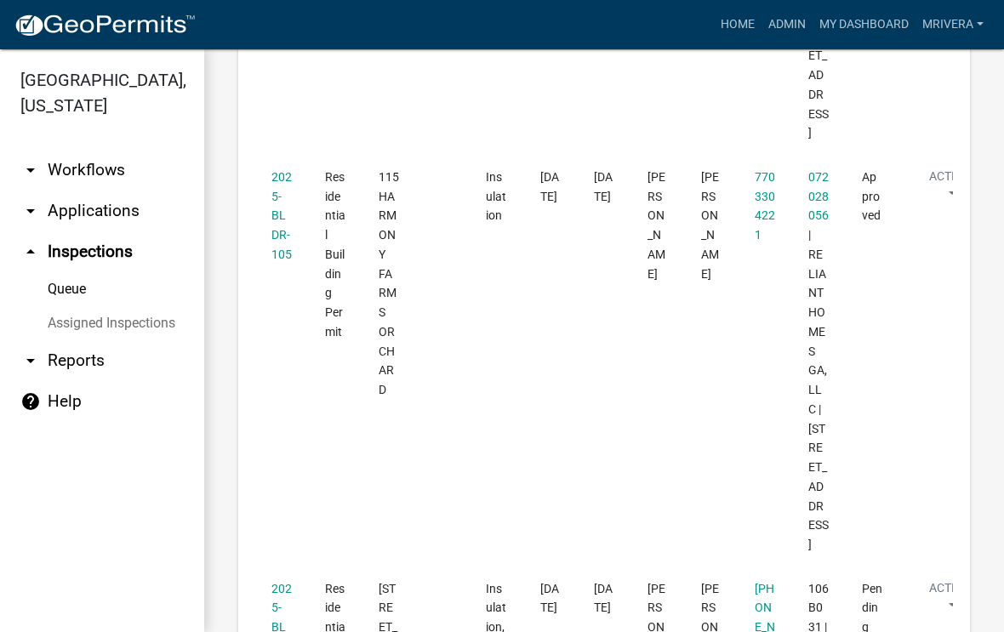
click at [276, 582] on link "2025-BLDR-172" at bounding box center [282, 627] width 20 height 91
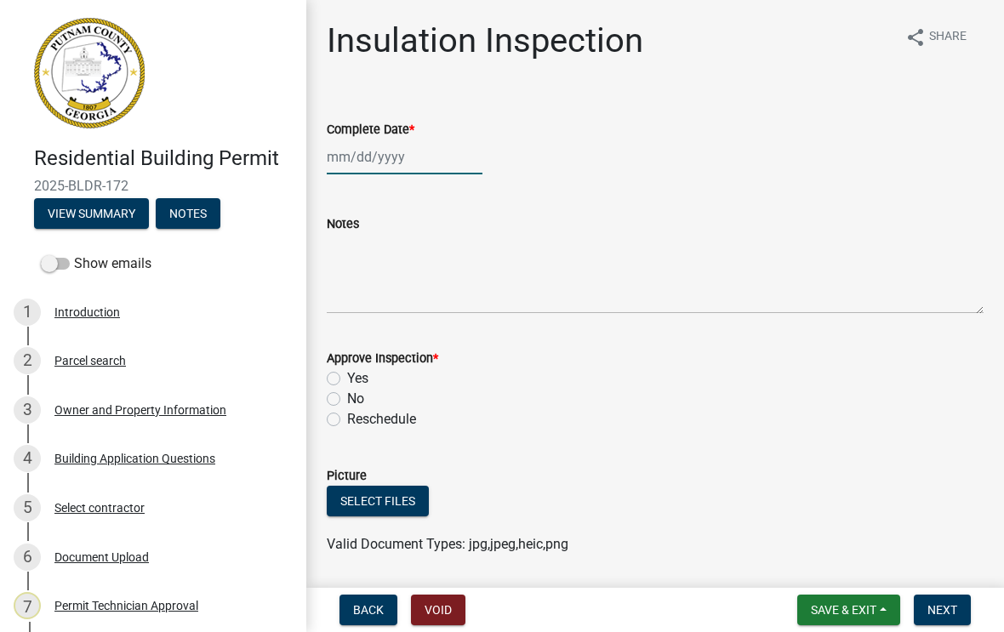
click at [403, 161] on div at bounding box center [405, 157] width 156 height 35
select select "8"
select select "2025"
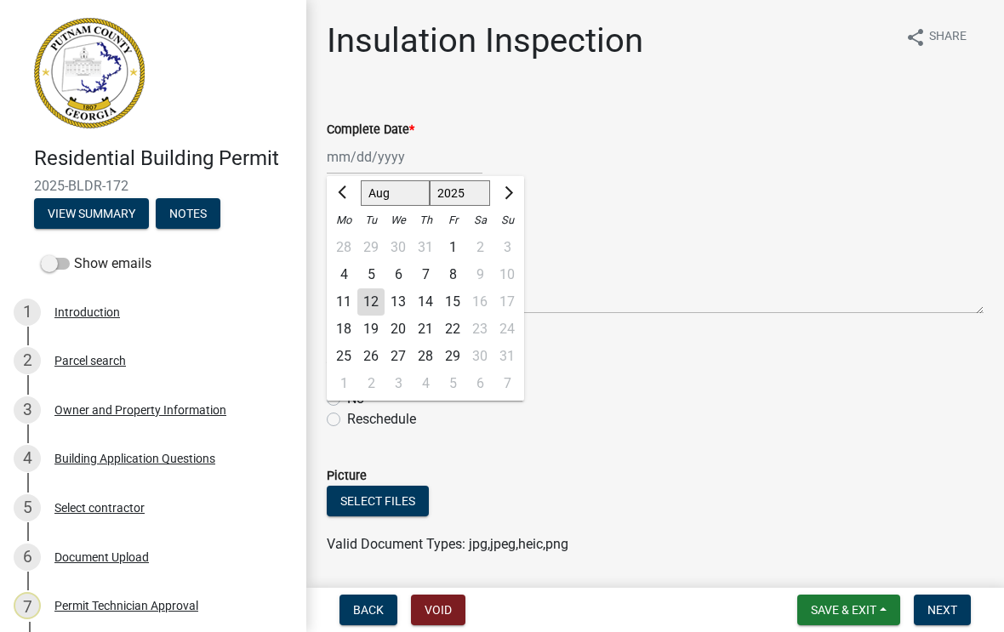
click at [367, 300] on div "12" at bounding box center [371, 302] width 27 height 27
type input "[DATE]"
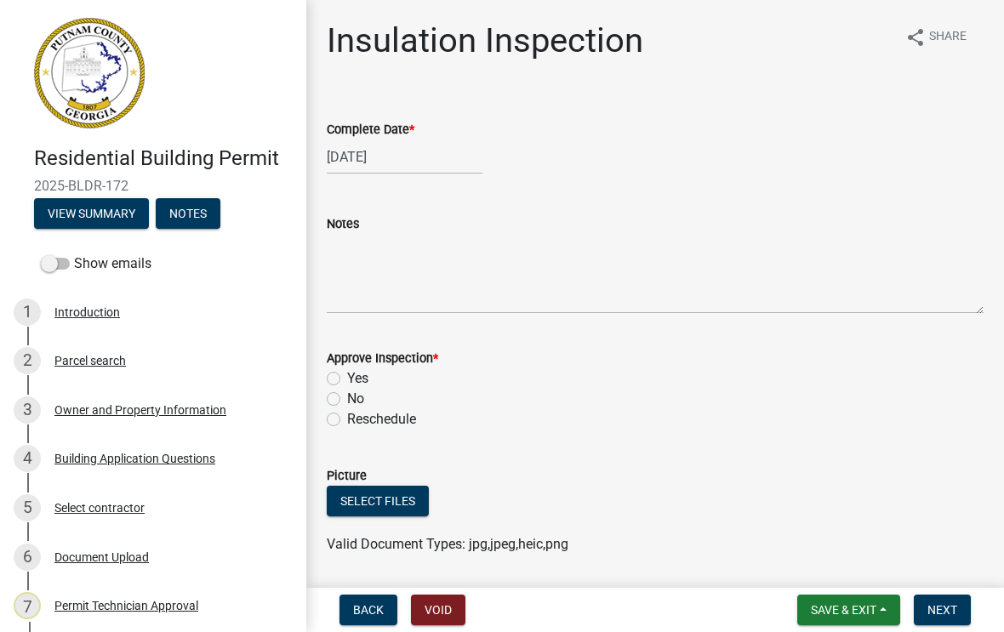
click at [347, 380] on label "Yes" at bounding box center [357, 379] width 21 height 20
click at [347, 380] on input "Yes" at bounding box center [352, 374] width 11 height 11
radio input "true"
click at [943, 614] on span "Next" at bounding box center [943, 611] width 30 height 14
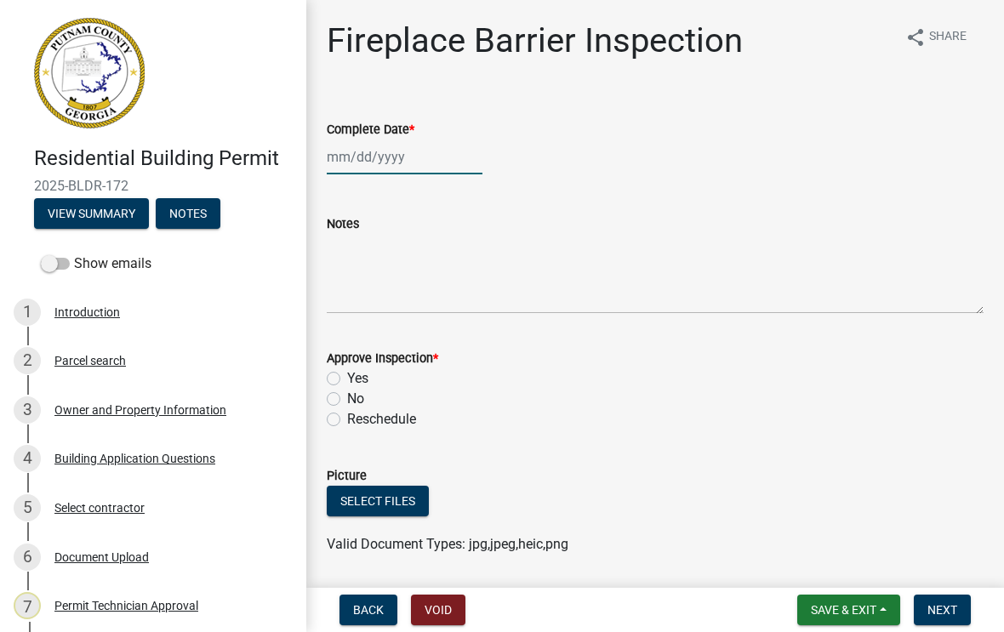
click at [386, 161] on div at bounding box center [405, 157] width 156 height 35
select select "8"
select select "2025"
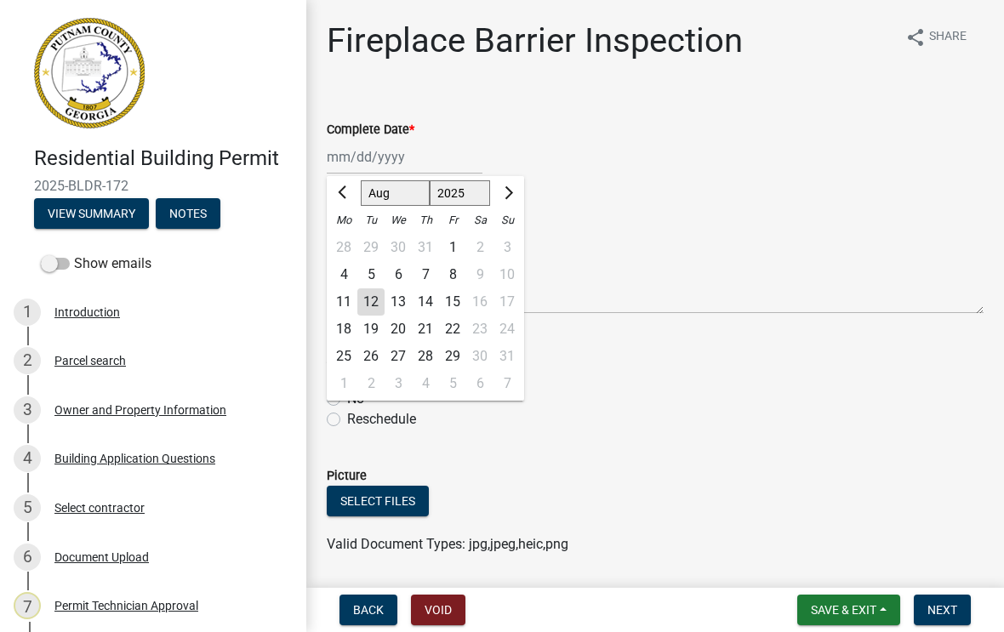
click at [373, 302] on div "12" at bounding box center [371, 302] width 27 height 27
type input "[DATE]"
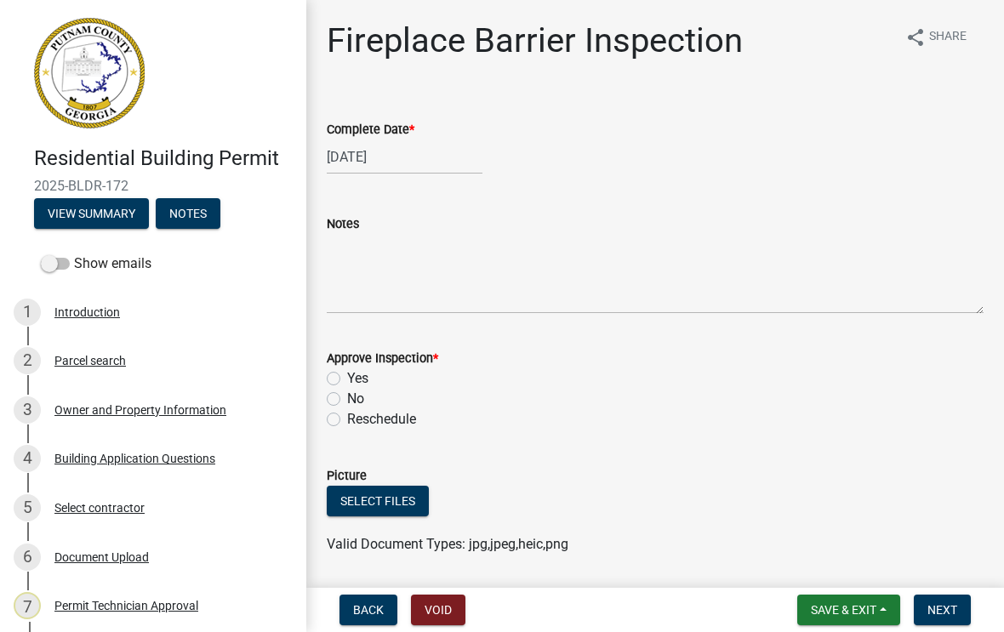
click at [347, 380] on label "Yes" at bounding box center [357, 379] width 21 height 20
click at [347, 380] on input "Yes" at bounding box center [352, 374] width 11 height 11
radio input "true"
click at [949, 611] on span "Next" at bounding box center [943, 611] width 30 height 14
click at [390, 162] on div at bounding box center [405, 157] width 156 height 35
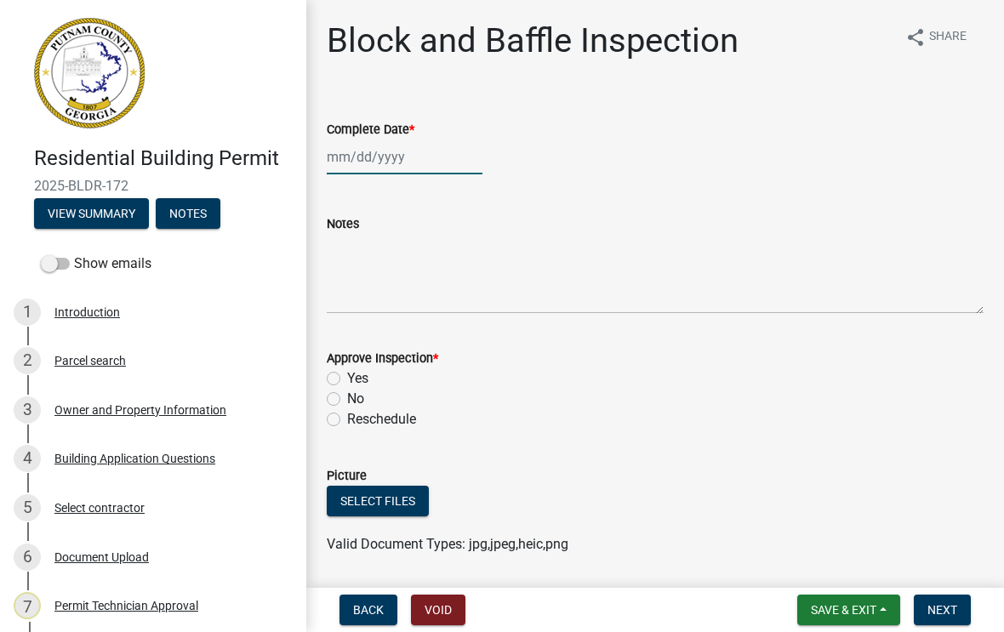
select select "8"
select select "2025"
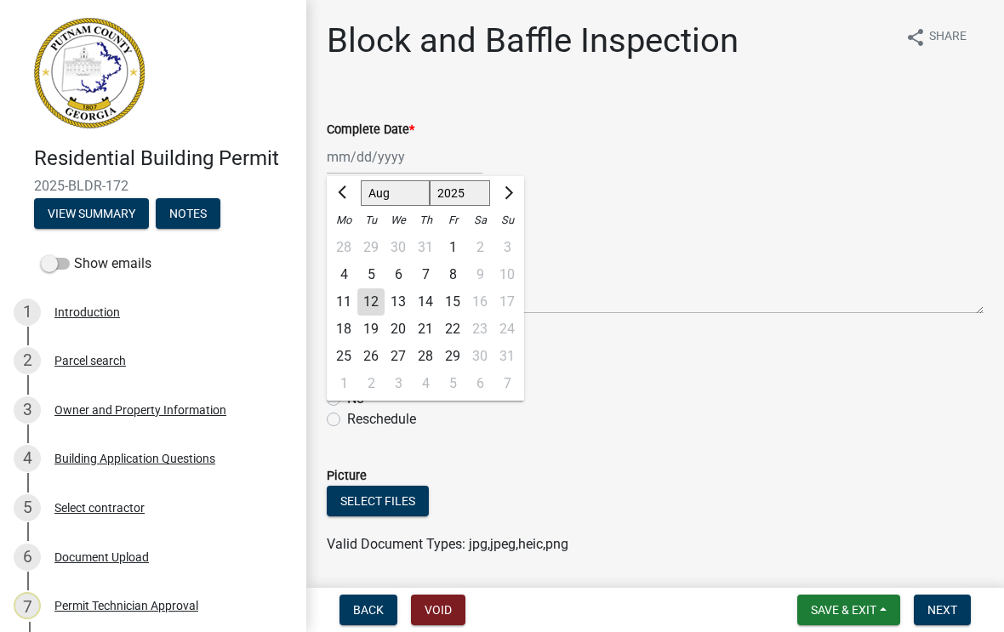
click at [370, 305] on div "12" at bounding box center [371, 302] width 27 height 27
type input "[DATE]"
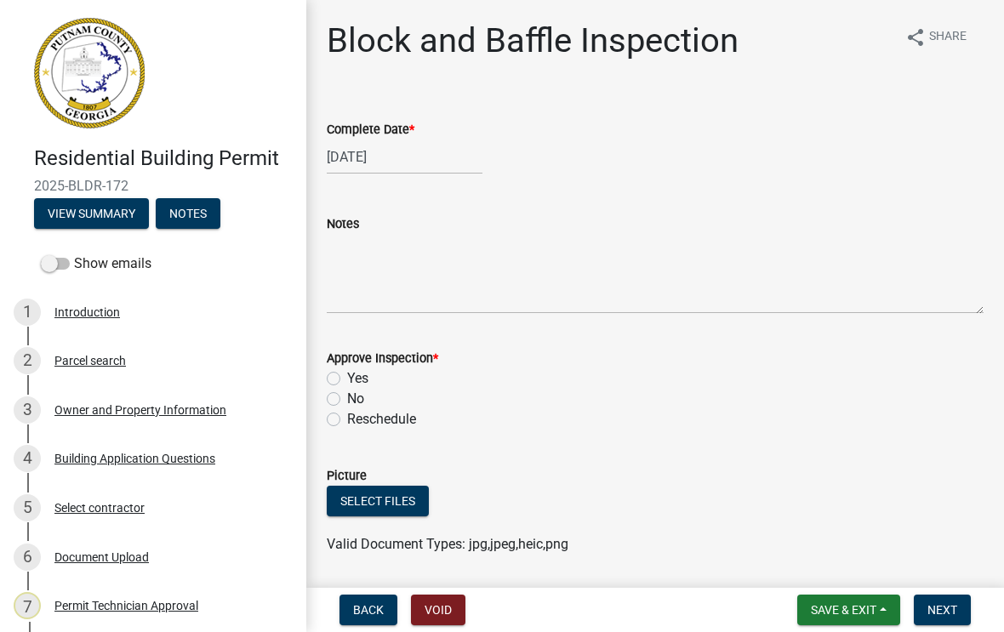
click at [347, 375] on label "Yes" at bounding box center [357, 379] width 21 height 20
click at [347, 375] on input "Yes" at bounding box center [352, 374] width 11 height 11
radio input "true"
click at [949, 616] on span "Next" at bounding box center [943, 611] width 30 height 14
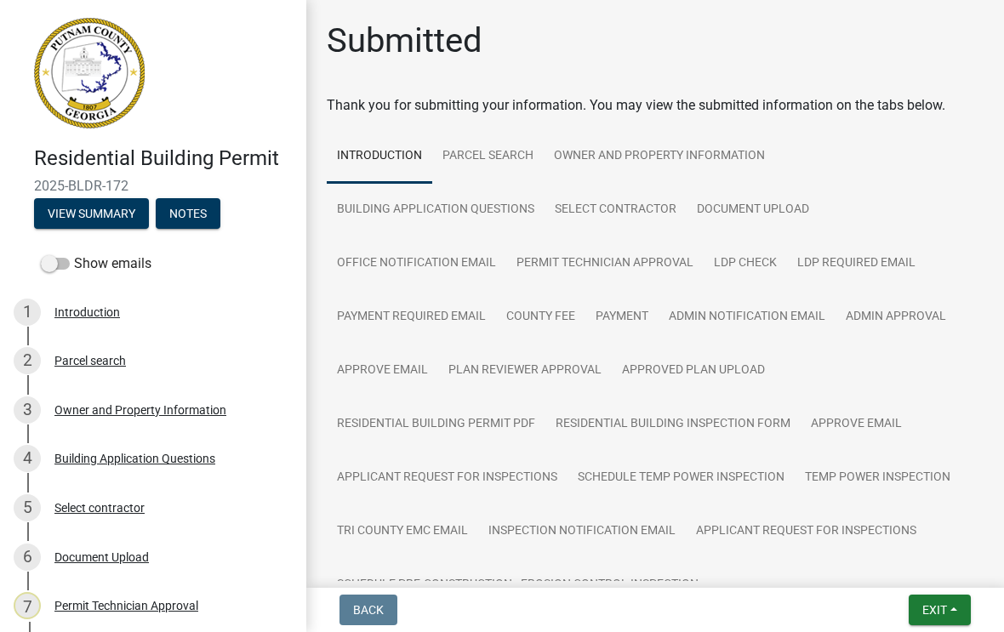
click at [936, 604] on span "Exit" at bounding box center [935, 611] width 25 height 14
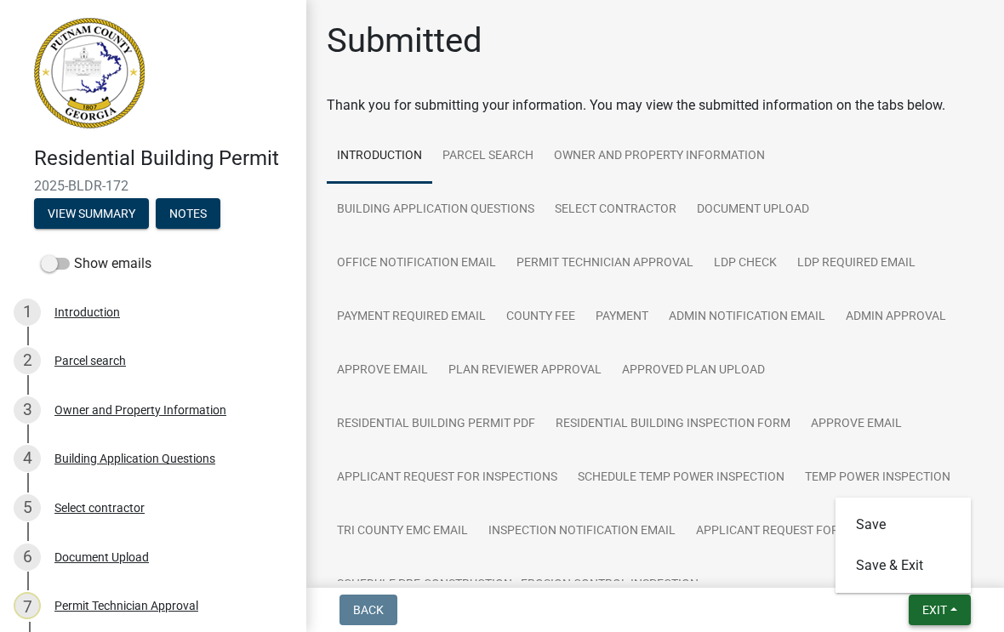
click at [906, 572] on button "Save & Exit" at bounding box center [904, 566] width 136 height 41
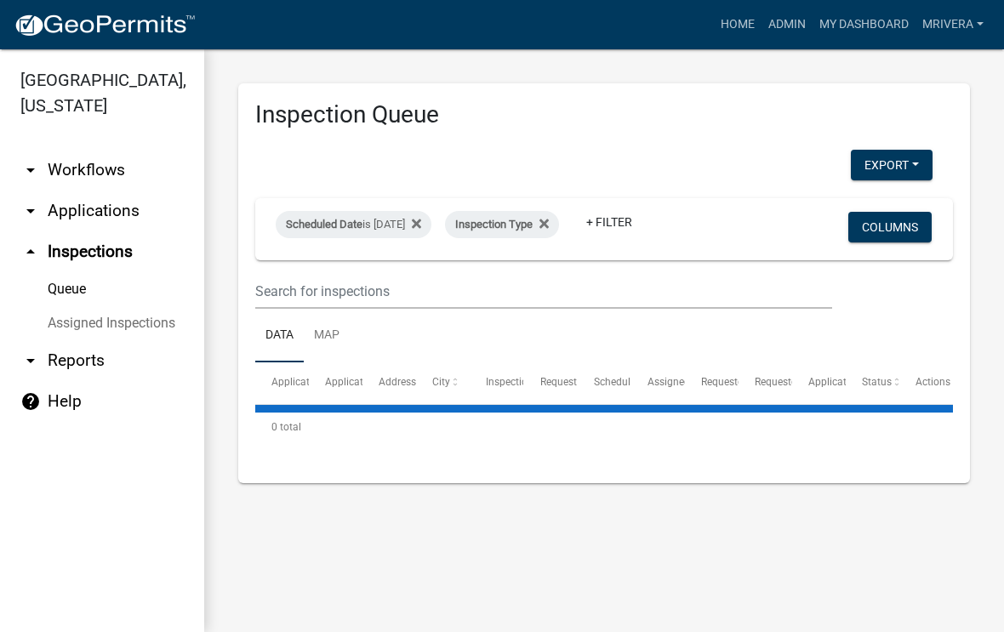
select select "1: 25"
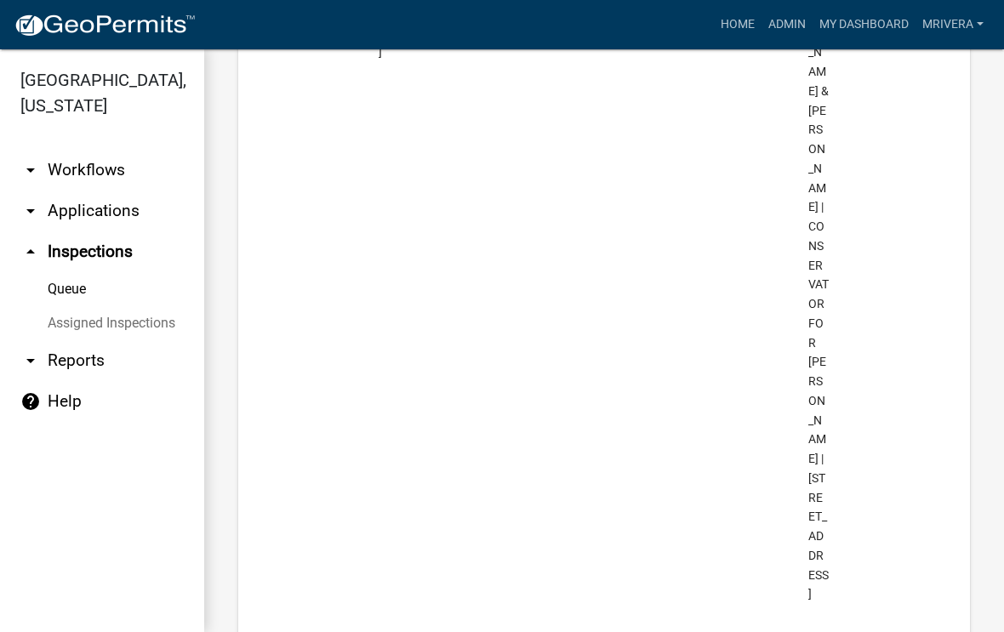
scroll to position [4310, 0]
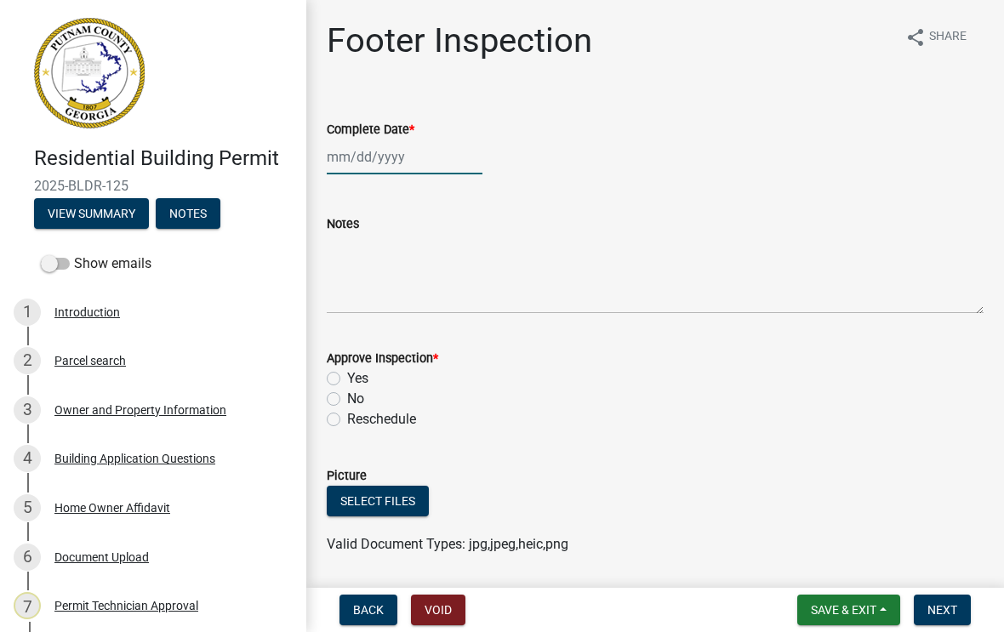
click at [383, 162] on div at bounding box center [405, 157] width 156 height 35
select select "8"
select select "2025"
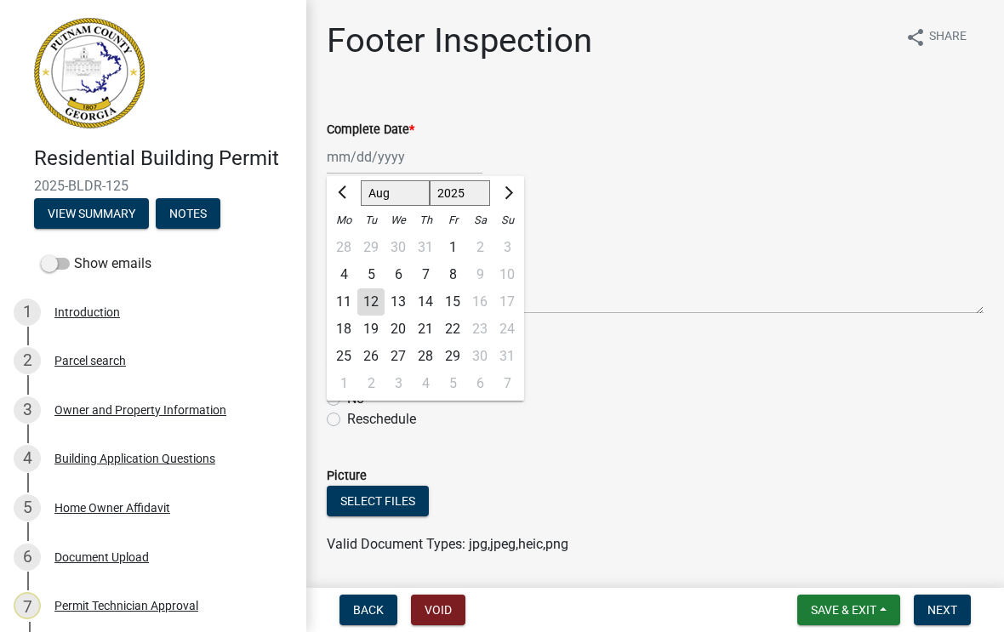
click at [373, 307] on div "12" at bounding box center [371, 302] width 27 height 27
type input "[DATE]"
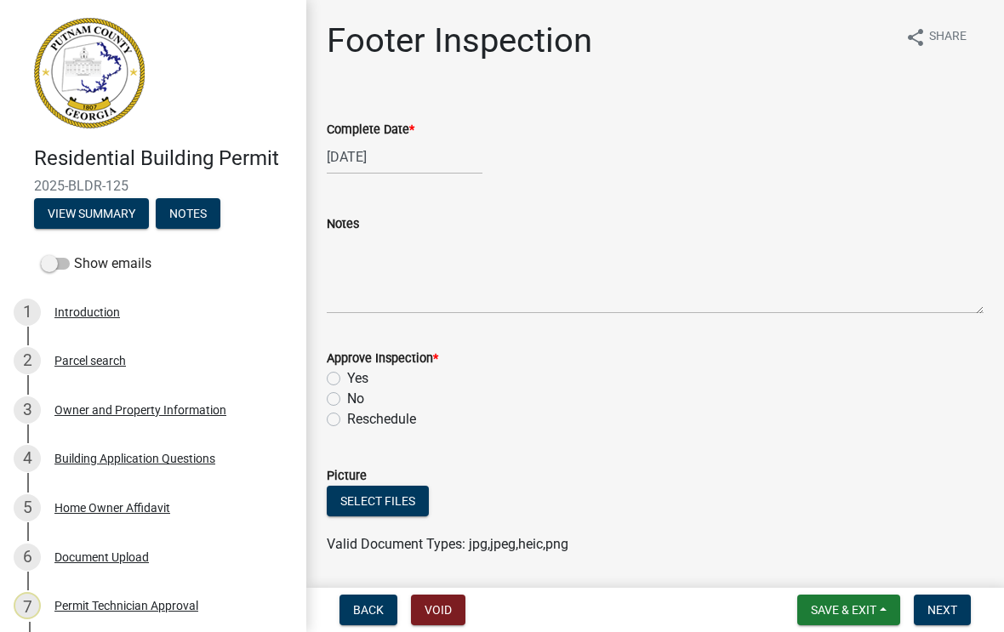
click at [347, 373] on label "Yes" at bounding box center [357, 379] width 21 height 20
click at [347, 373] on input "Yes" at bounding box center [352, 374] width 11 height 11
radio input "true"
click at [953, 604] on span "Next" at bounding box center [943, 611] width 30 height 14
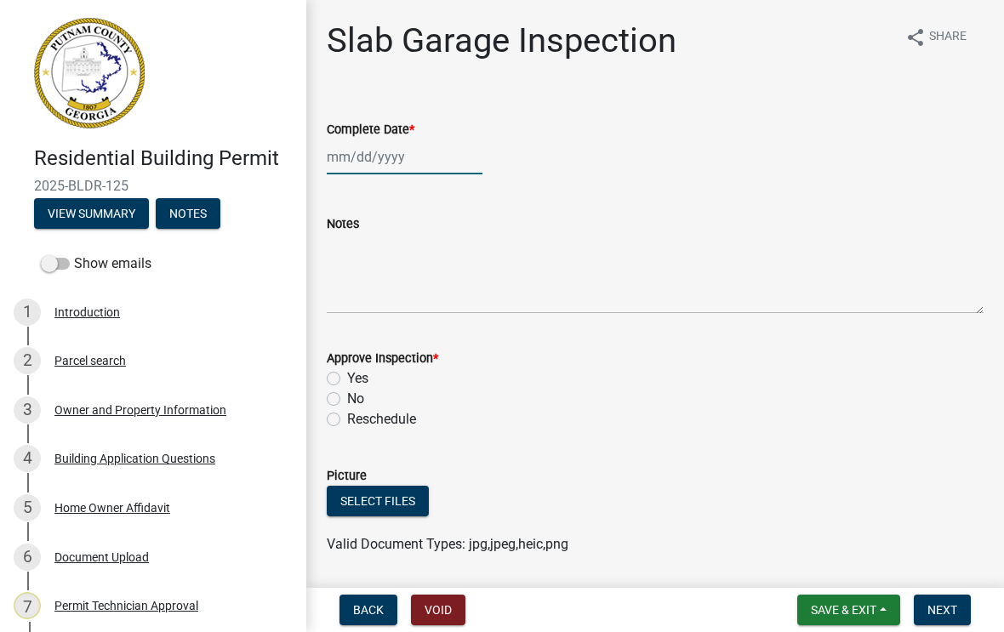
click at [388, 159] on div at bounding box center [405, 157] width 156 height 35
select select "8"
select select "2025"
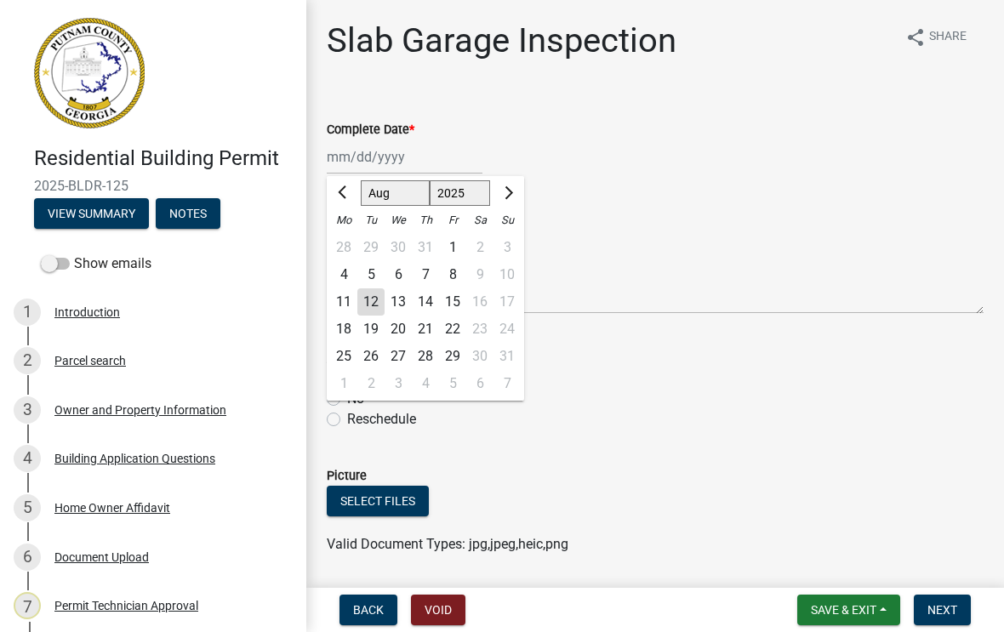
click at [374, 305] on div "12" at bounding box center [371, 302] width 27 height 27
type input "[DATE]"
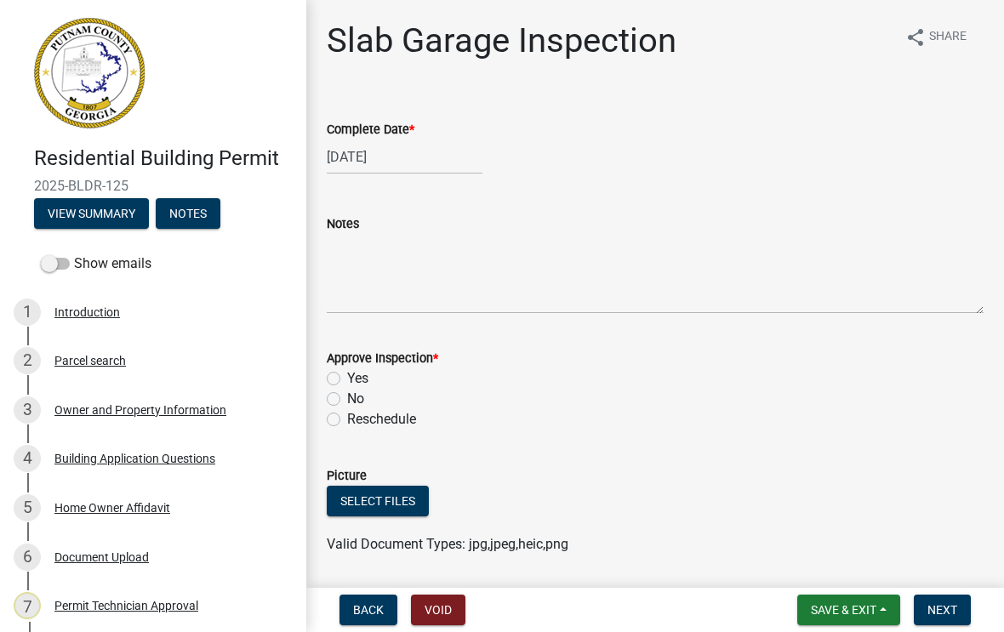
click at [347, 372] on label "Yes" at bounding box center [357, 379] width 21 height 20
click at [347, 372] on input "Yes" at bounding box center [352, 374] width 11 height 11
radio input "true"
click at [941, 609] on span "Next" at bounding box center [943, 611] width 30 height 14
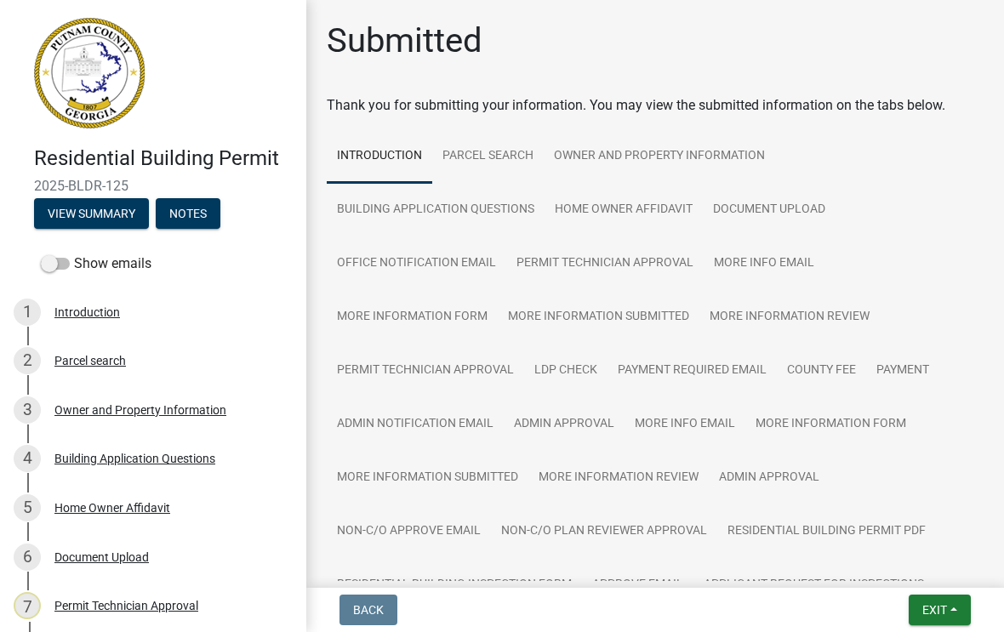
click at [929, 609] on span "Exit" at bounding box center [935, 611] width 25 height 14
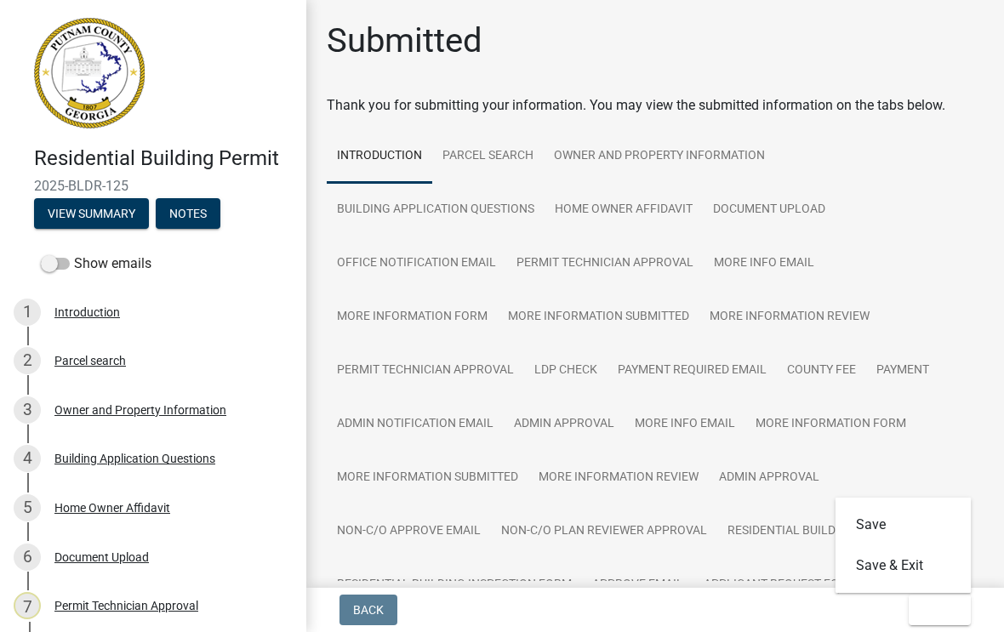
click at [866, 569] on button "Save & Exit" at bounding box center [904, 566] width 136 height 41
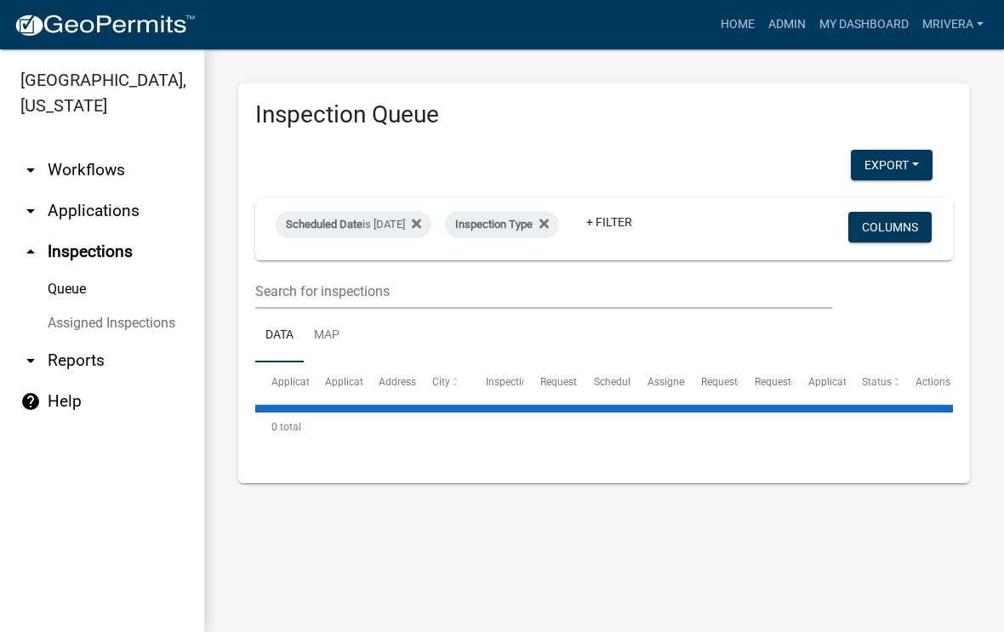
select select "1: 25"
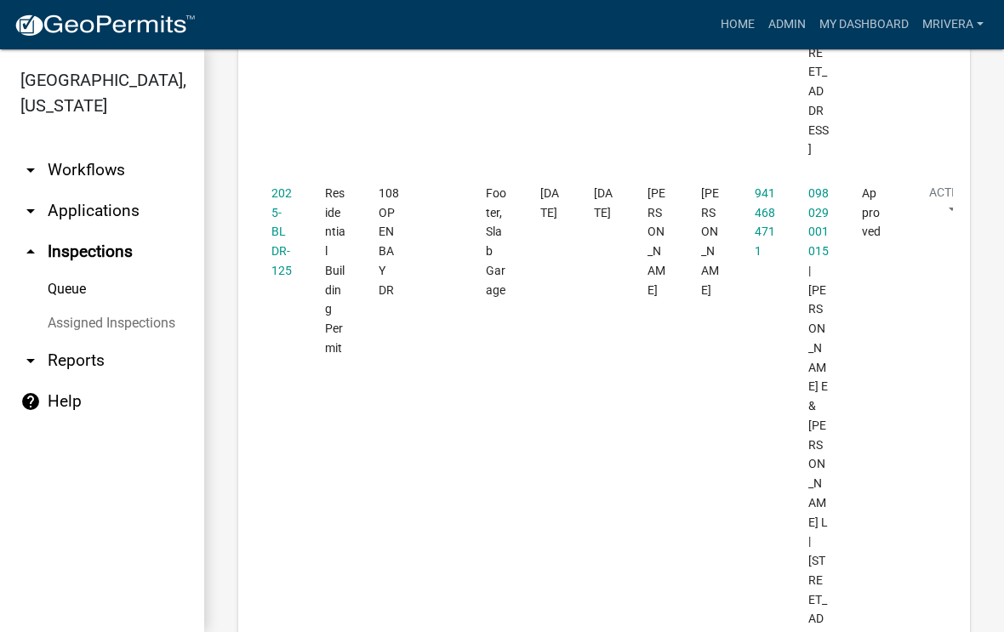
scroll to position [4752, 0]
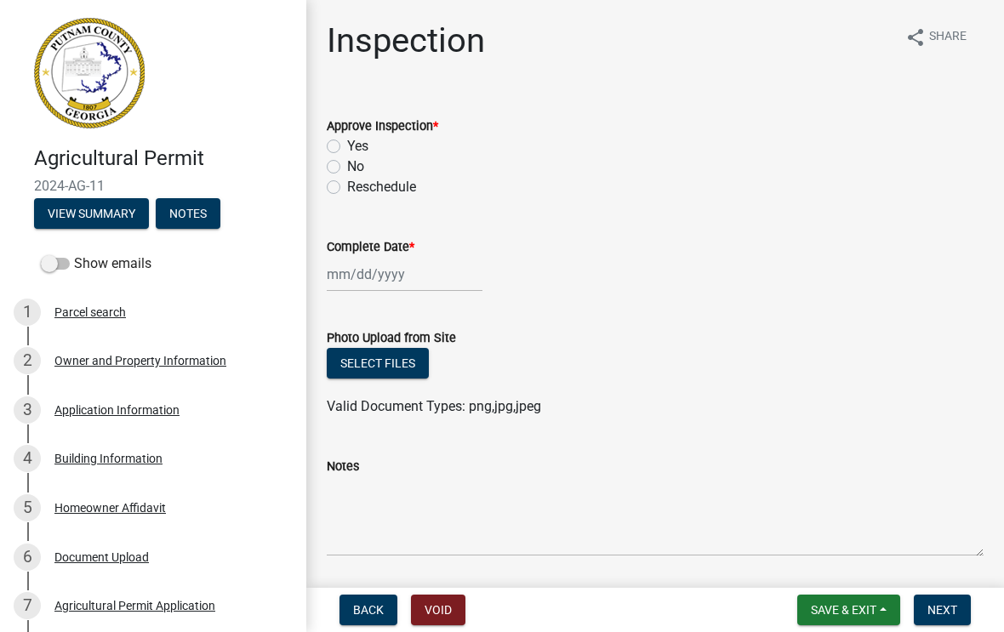
click at [363, 614] on span "Back" at bounding box center [368, 611] width 31 height 14
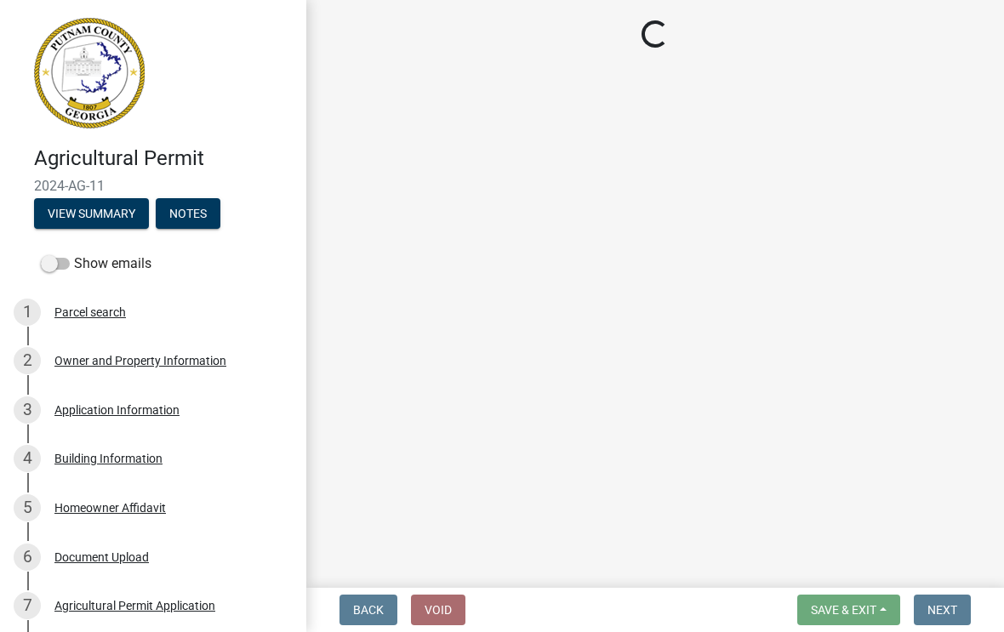
select select "07642ab0-564c-47bb-824b-0ccf2da83593"
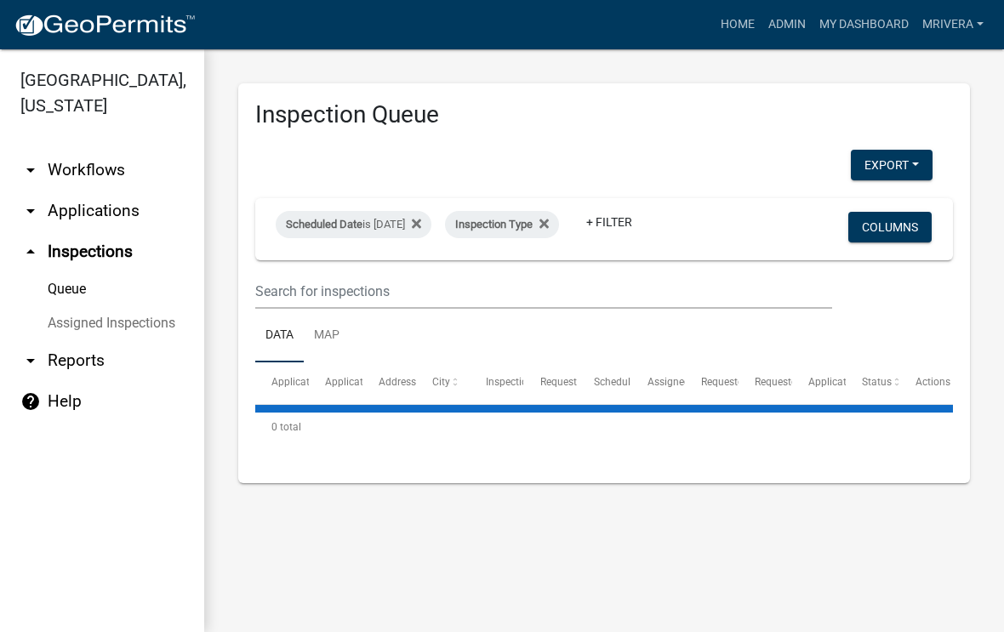
select select "1: 25"
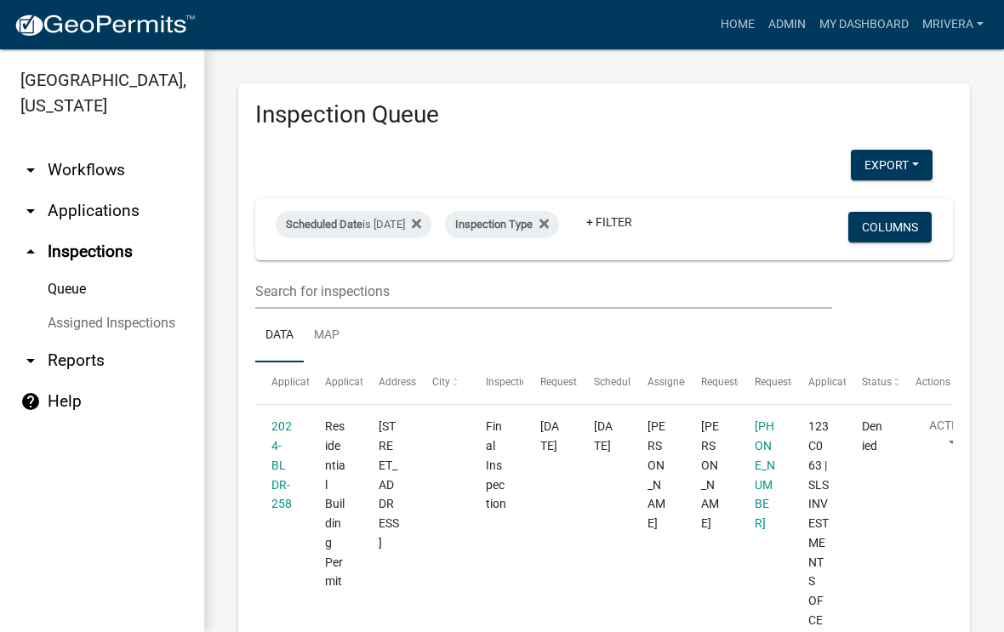
click at [420, 230] on div "Scheduled Date is [DATE]" at bounding box center [354, 224] width 156 height 27
click at [402, 281] on input "[DATE]" at bounding box center [382, 287] width 119 height 35
type input "[DATE]"
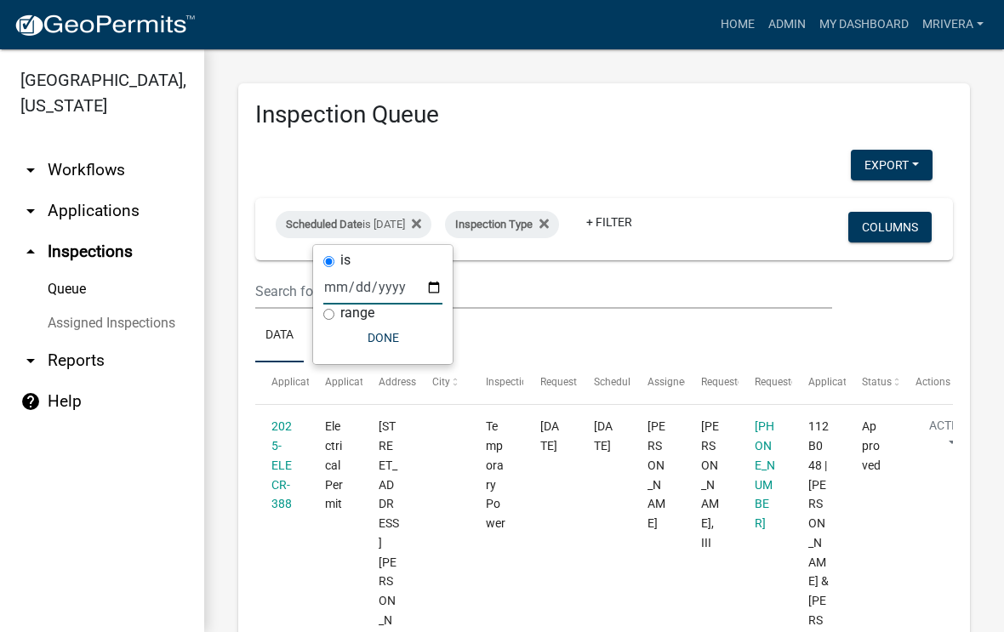
click at [638, 318] on ul "Data Map" at bounding box center [604, 336] width 698 height 54
click at [423, 224] on div "Scheduled Date is [DATE]" at bounding box center [354, 224] width 156 height 27
click at [401, 278] on input "[DATE]" at bounding box center [382, 287] width 119 height 35
type input "[DATE]"
click at [575, 340] on ul "Data Map" at bounding box center [604, 336] width 698 height 54
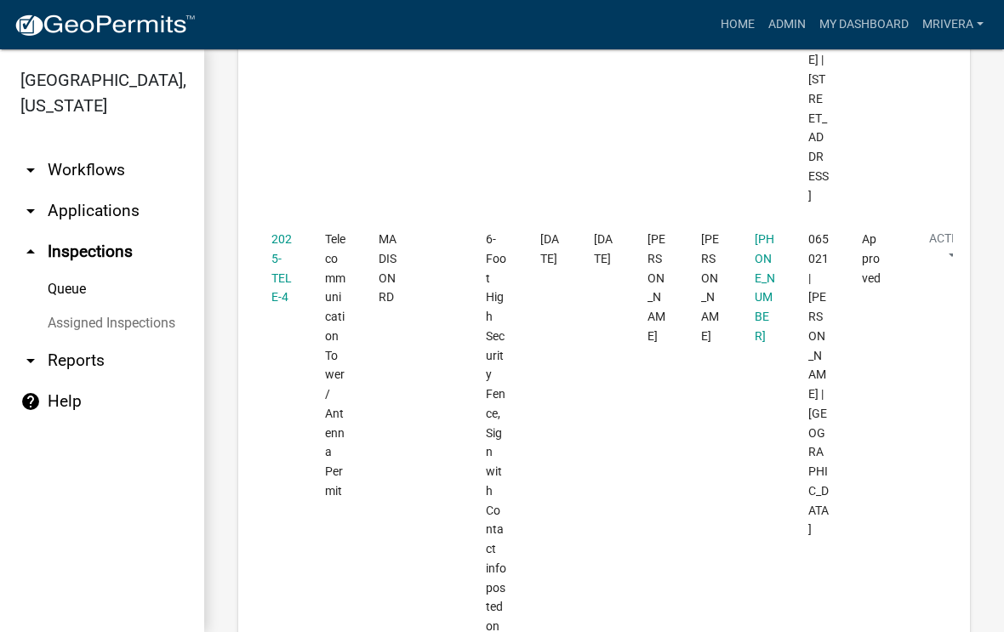
scroll to position [5704, 0]
